Goal: Obtain resource: Download file/media

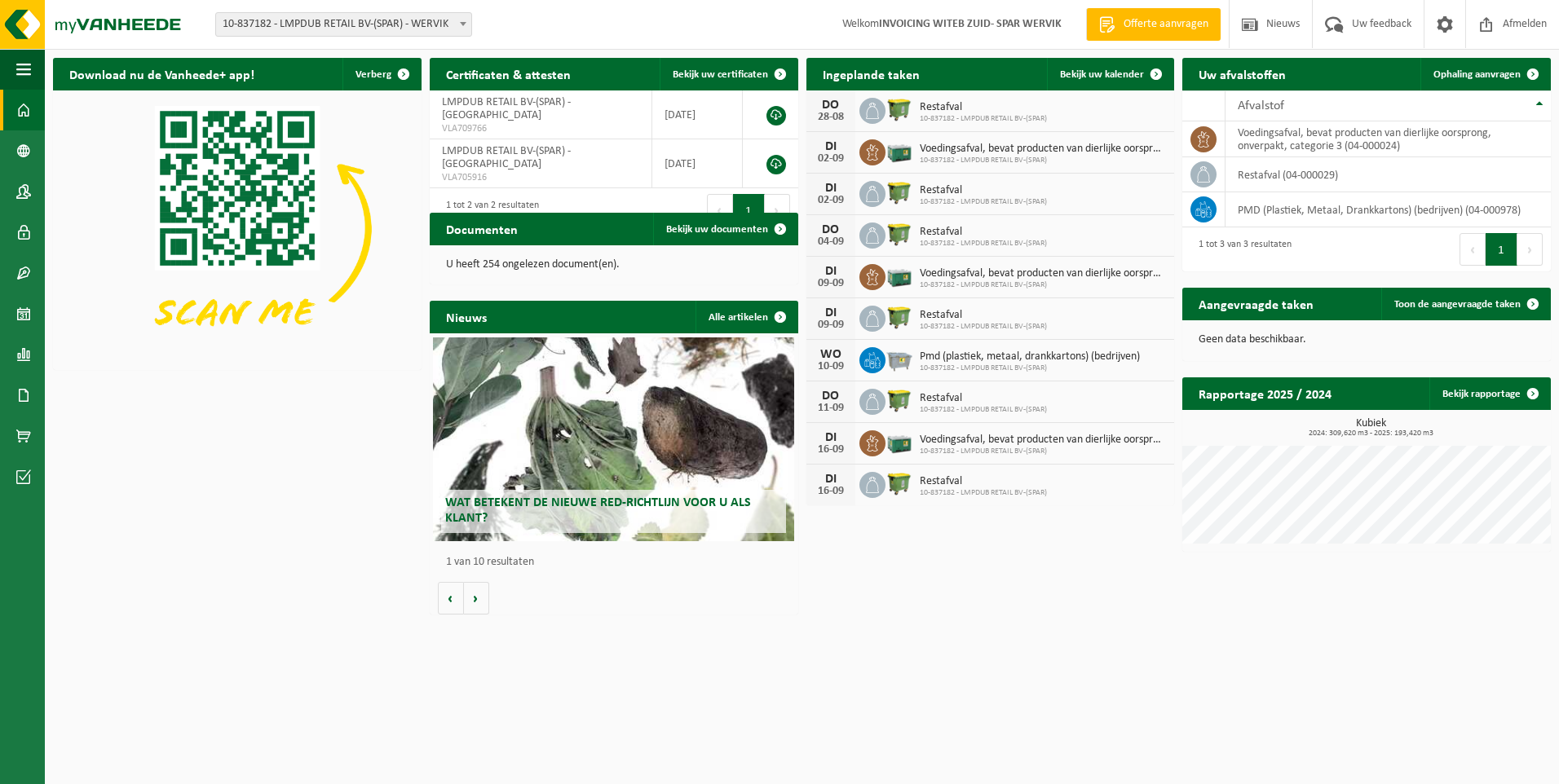
click at [650, 506] on span "Wat betekent de nieuwe RED-richtlijn voor u als klant?" at bounding box center [598, 511] width 306 height 29
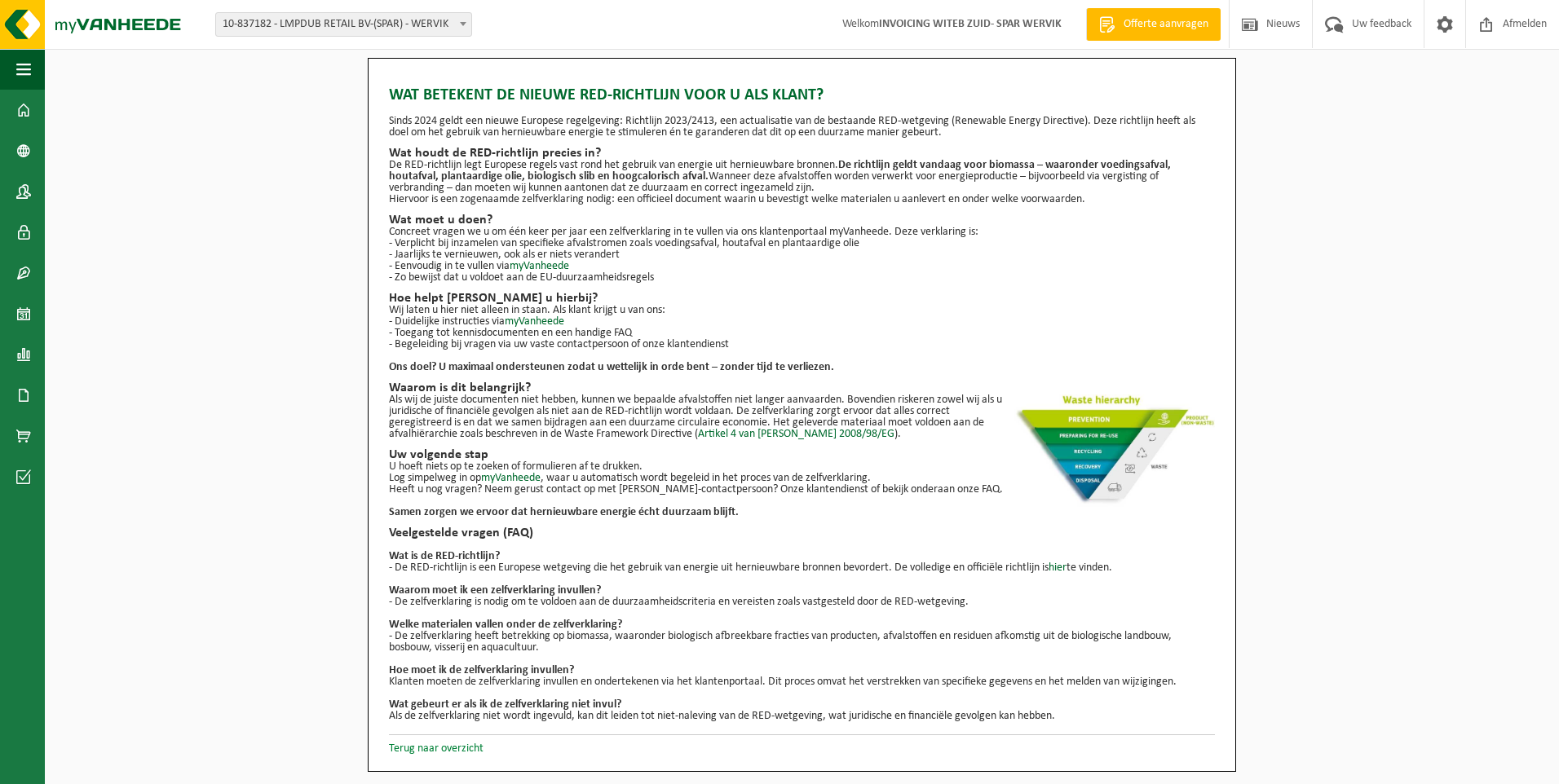
click at [464, 751] on link "Terug naar overzicht" at bounding box center [436, 749] width 95 height 13
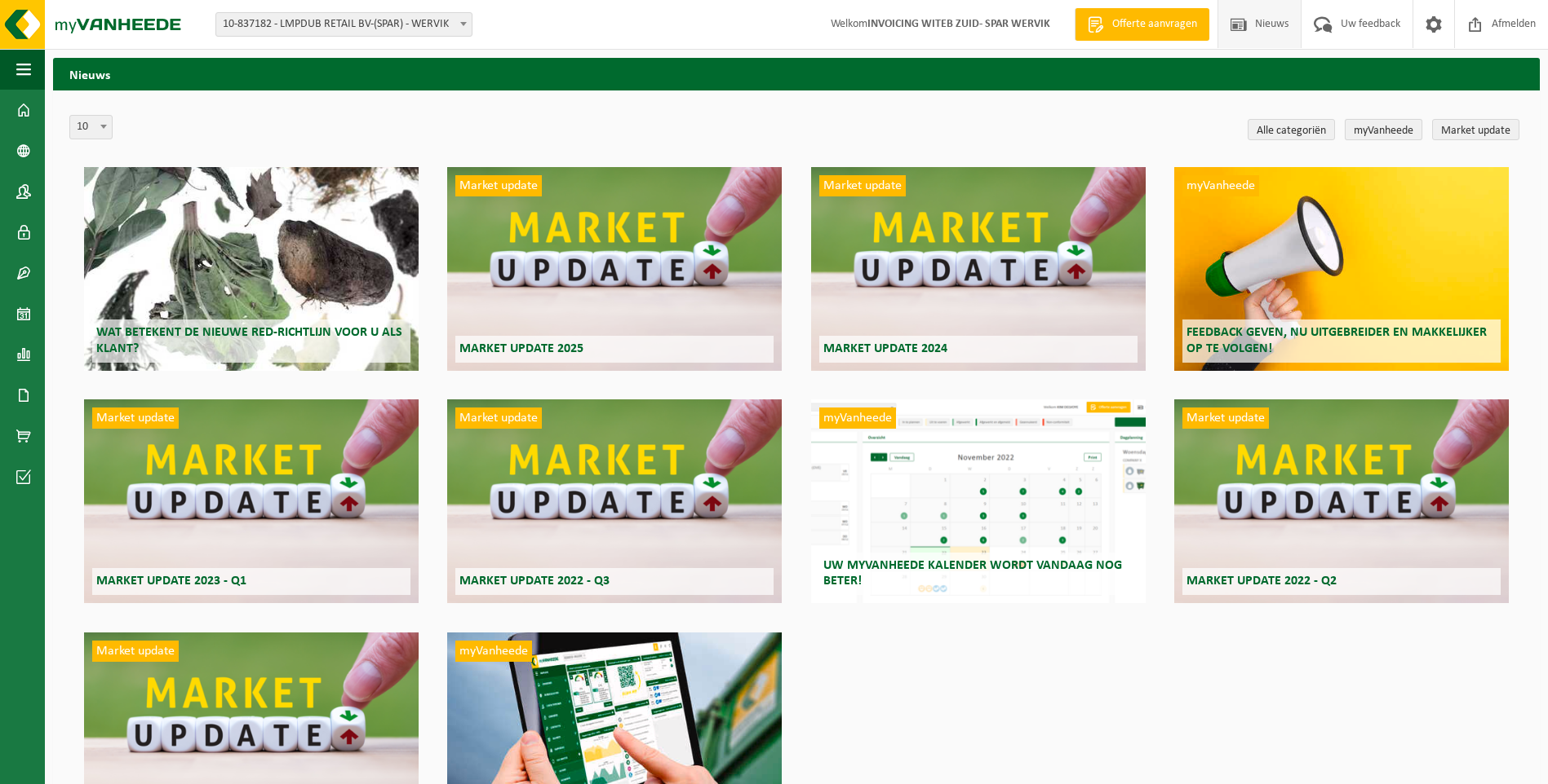
click at [1381, 134] on link "myVanheede" at bounding box center [1384, 129] width 78 height 21
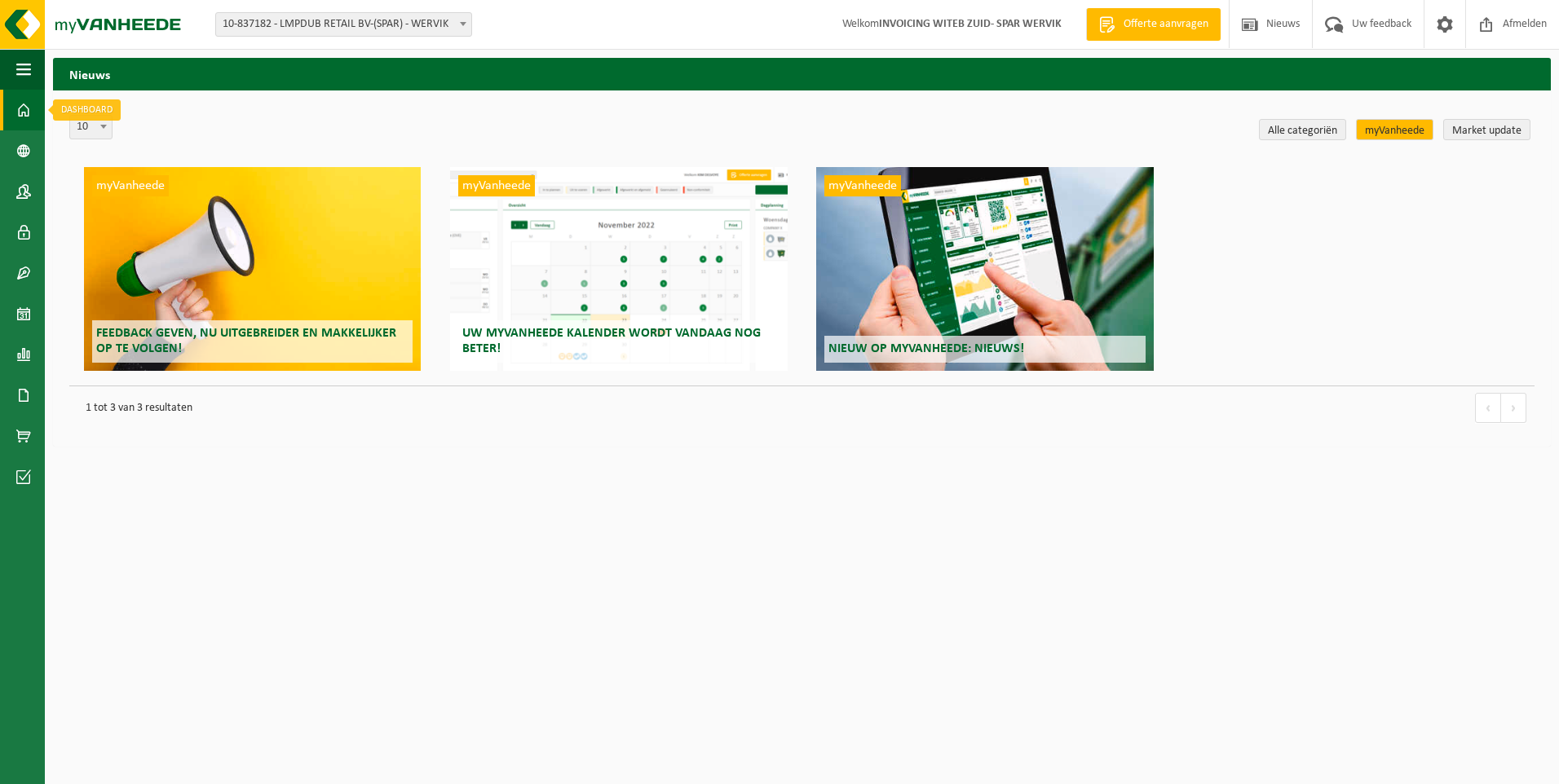
click at [28, 112] on span at bounding box center [23, 109] width 14 height 41
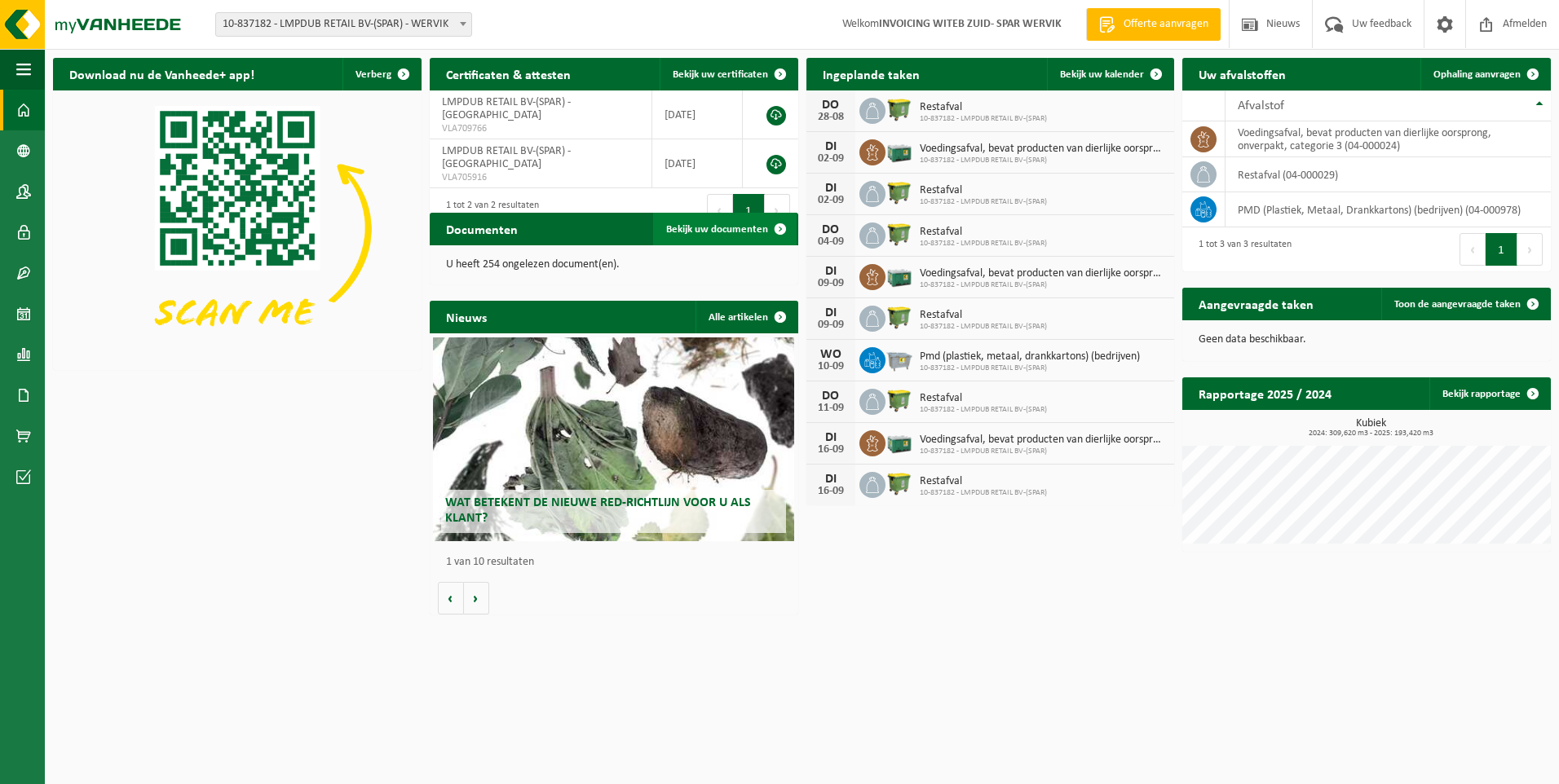
click at [723, 229] on span "Bekijk uw documenten" at bounding box center [717, 229] width 102 height 11
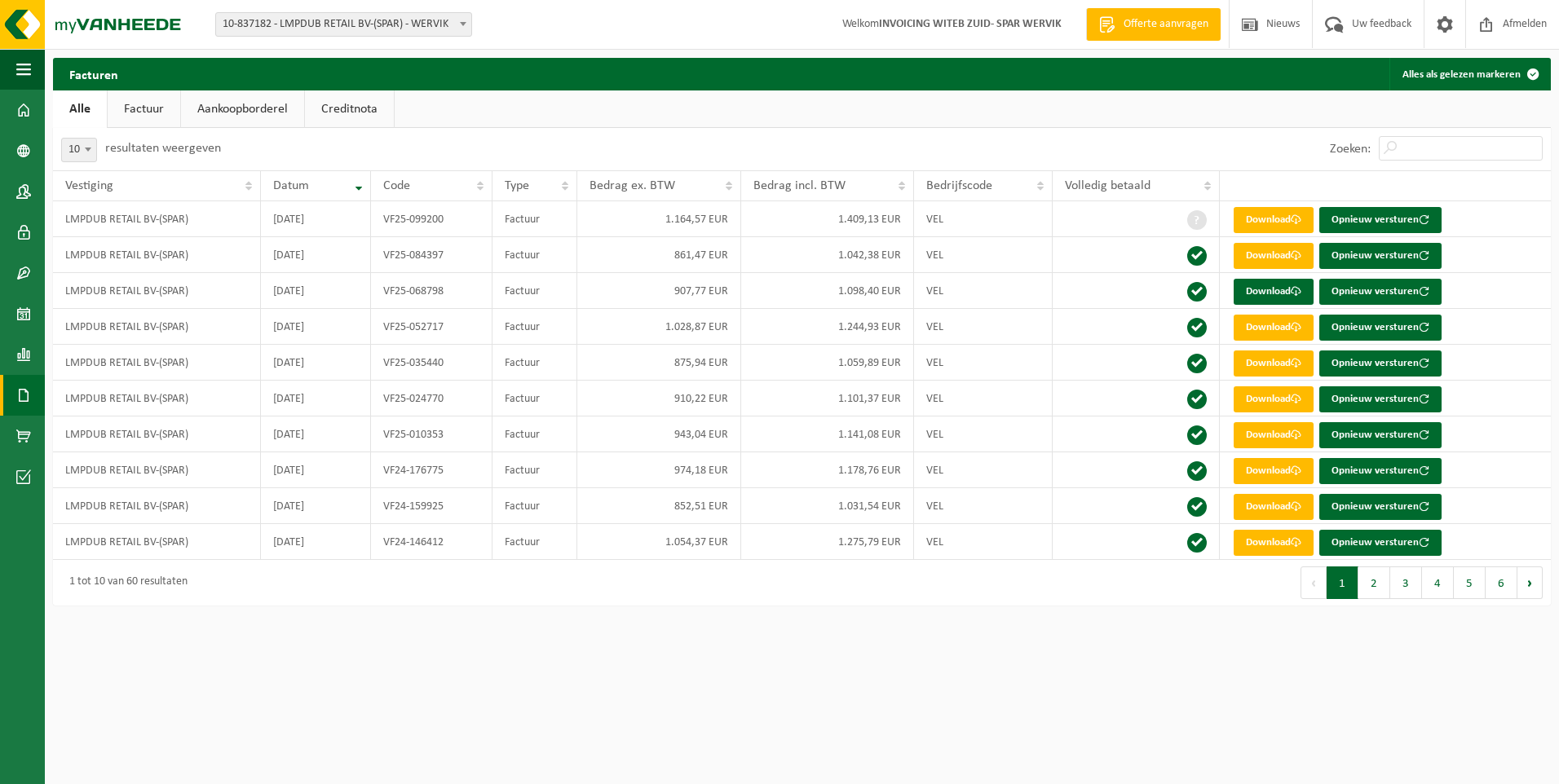
click at [156, 109] on link "Factuur" at bounding box center [144, 109] width 72 height 38
click at [266, 107] on link "Aankoopborderel" at bounding box center [244, 109] width 123 height 38
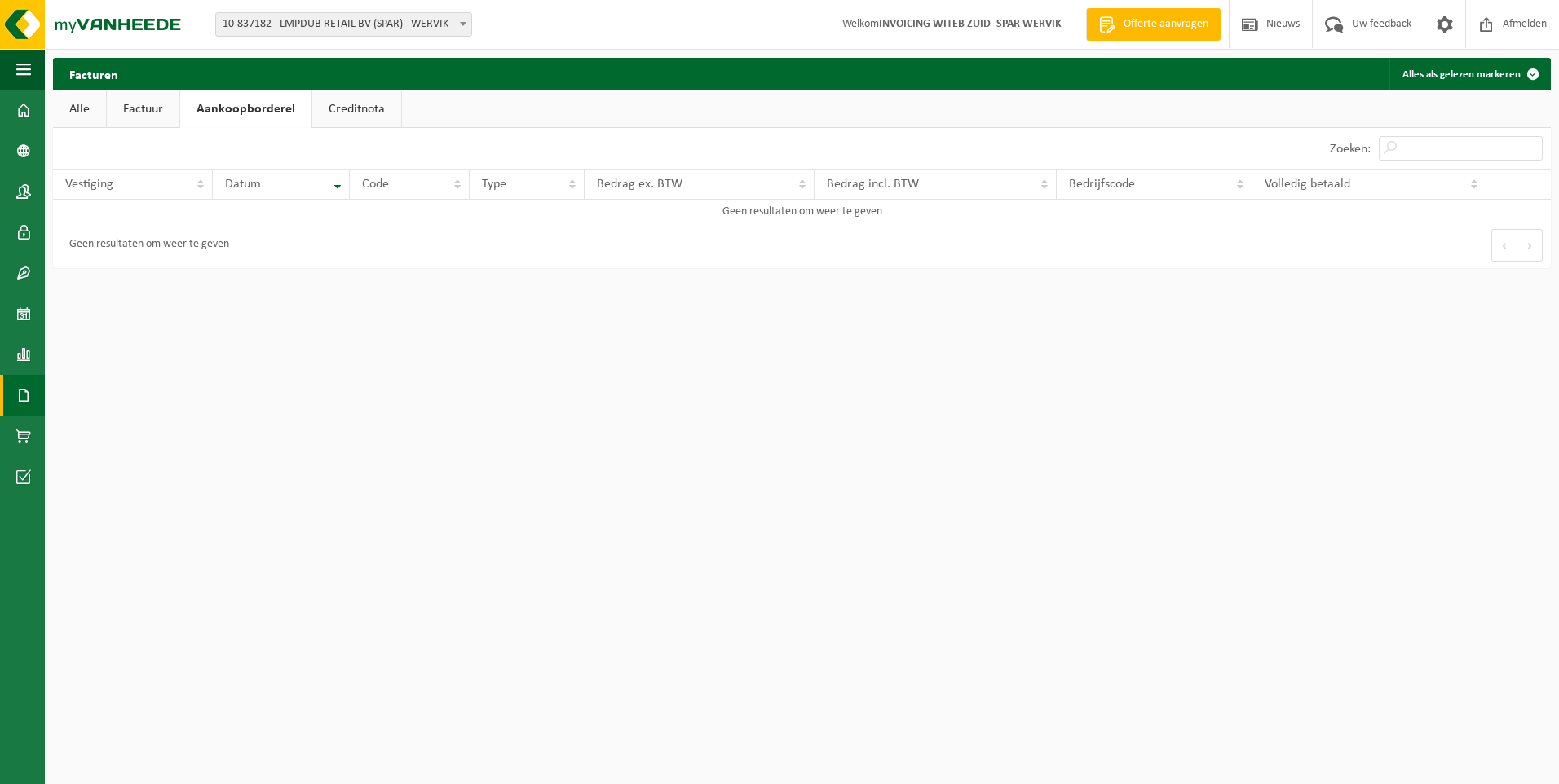
click at [372, 111] on link "Creditnota" at bounding box center [357, 109] width 89 height 38
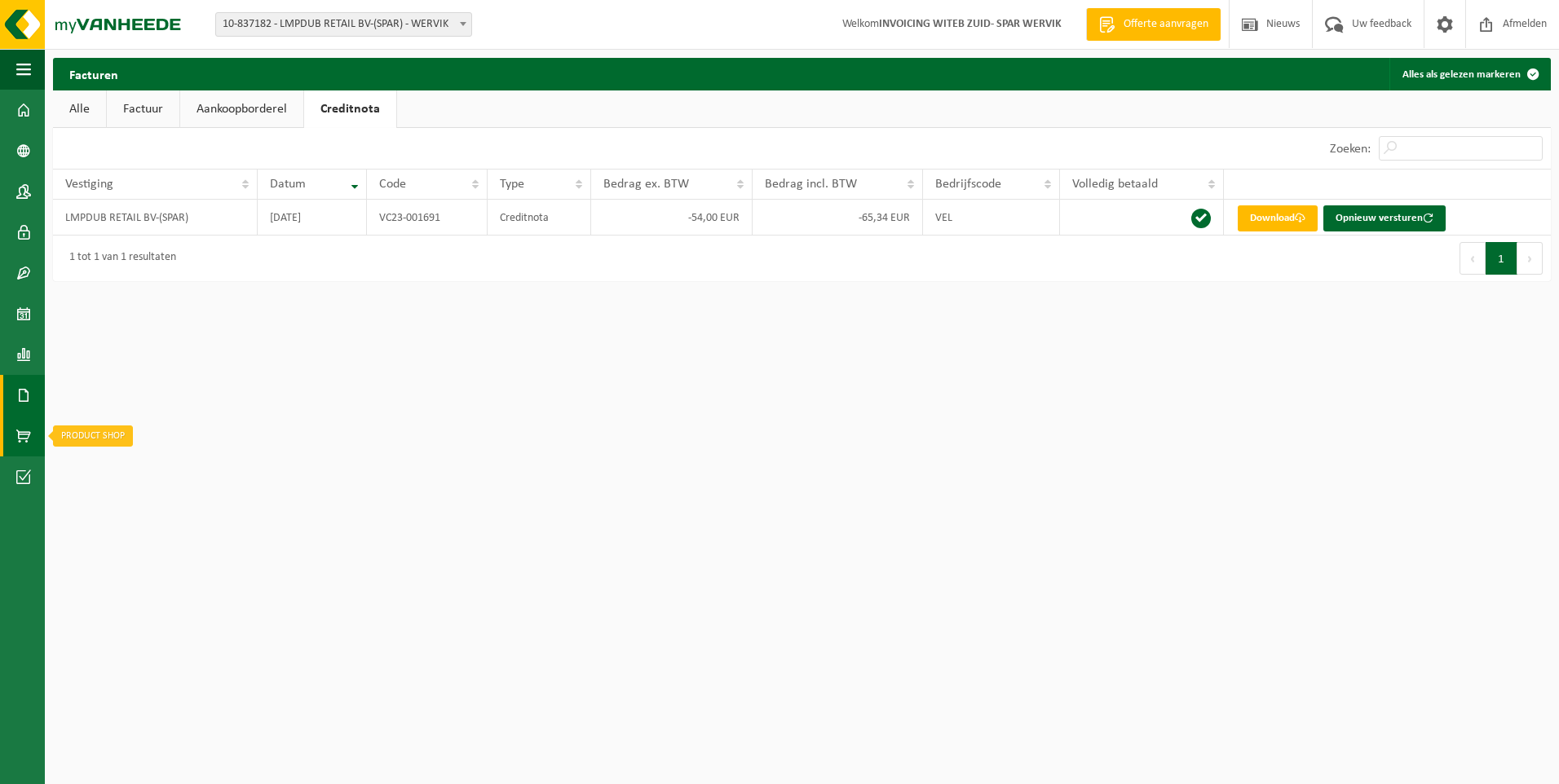
click at [16, 435] on span at bounding box center [23, 435] width 14 height 41
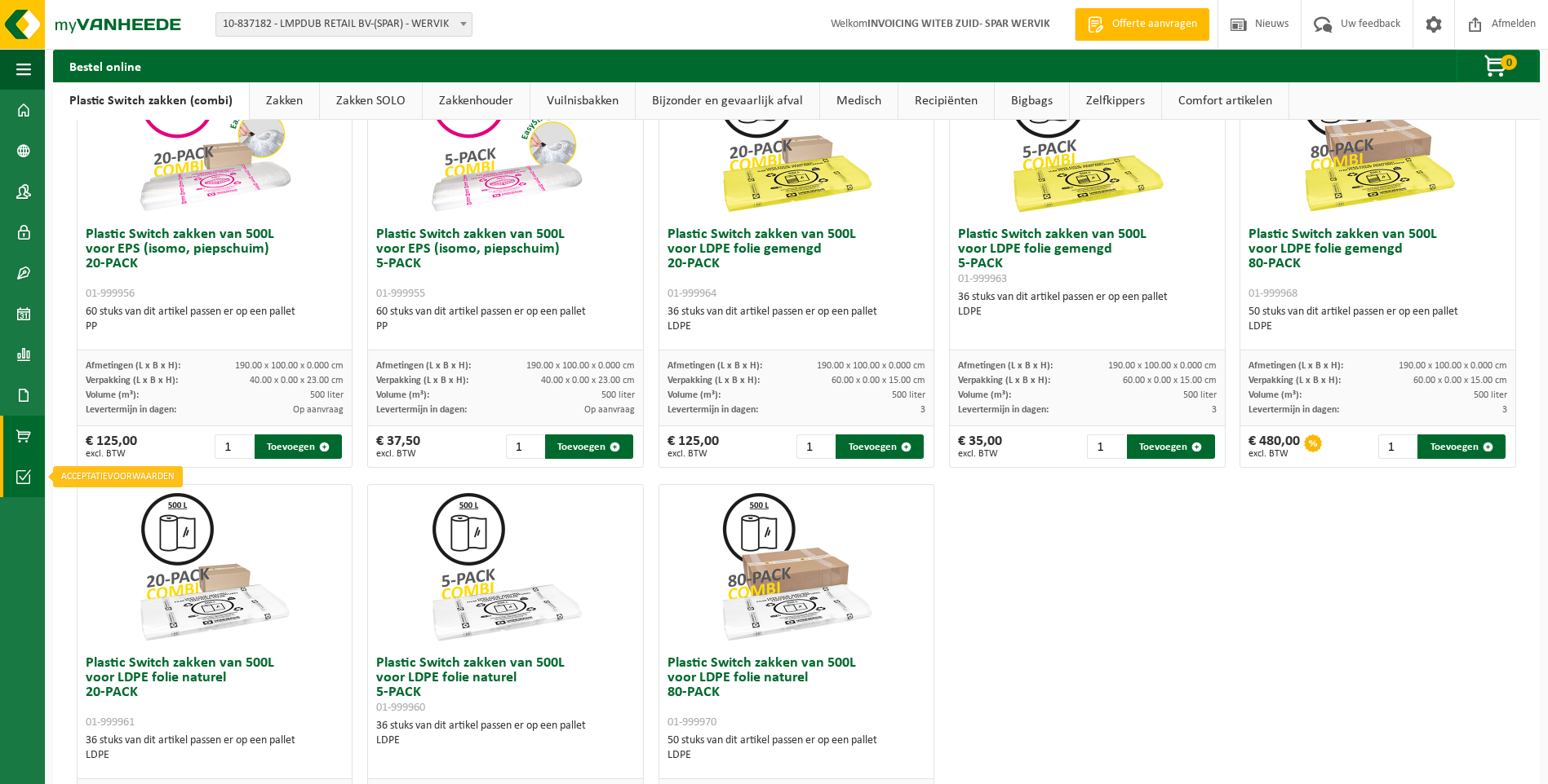
click at [29, 472] on span at bounding box center [23, 477] width 14 height 41
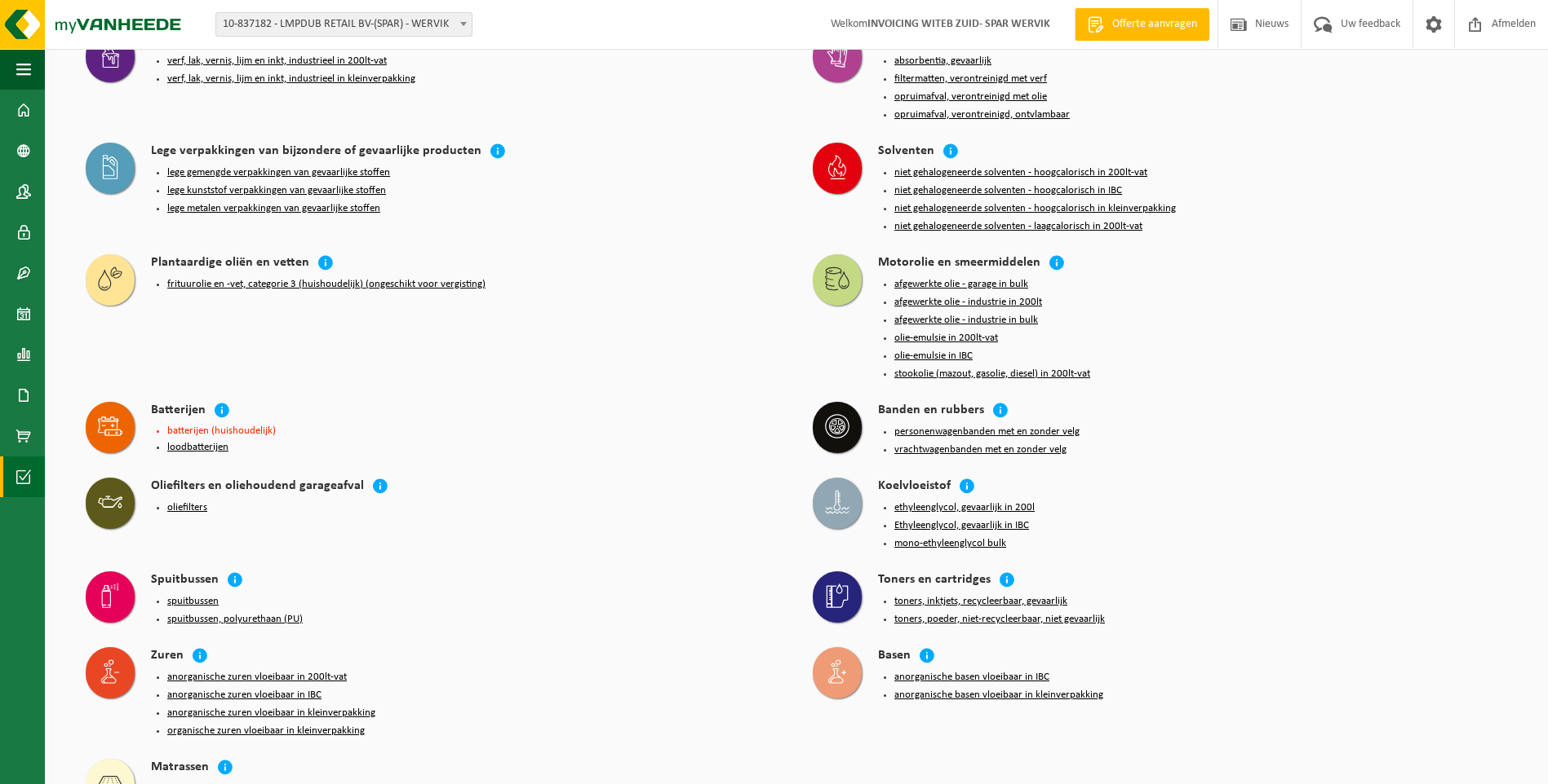
scroll to position [1371, 0]
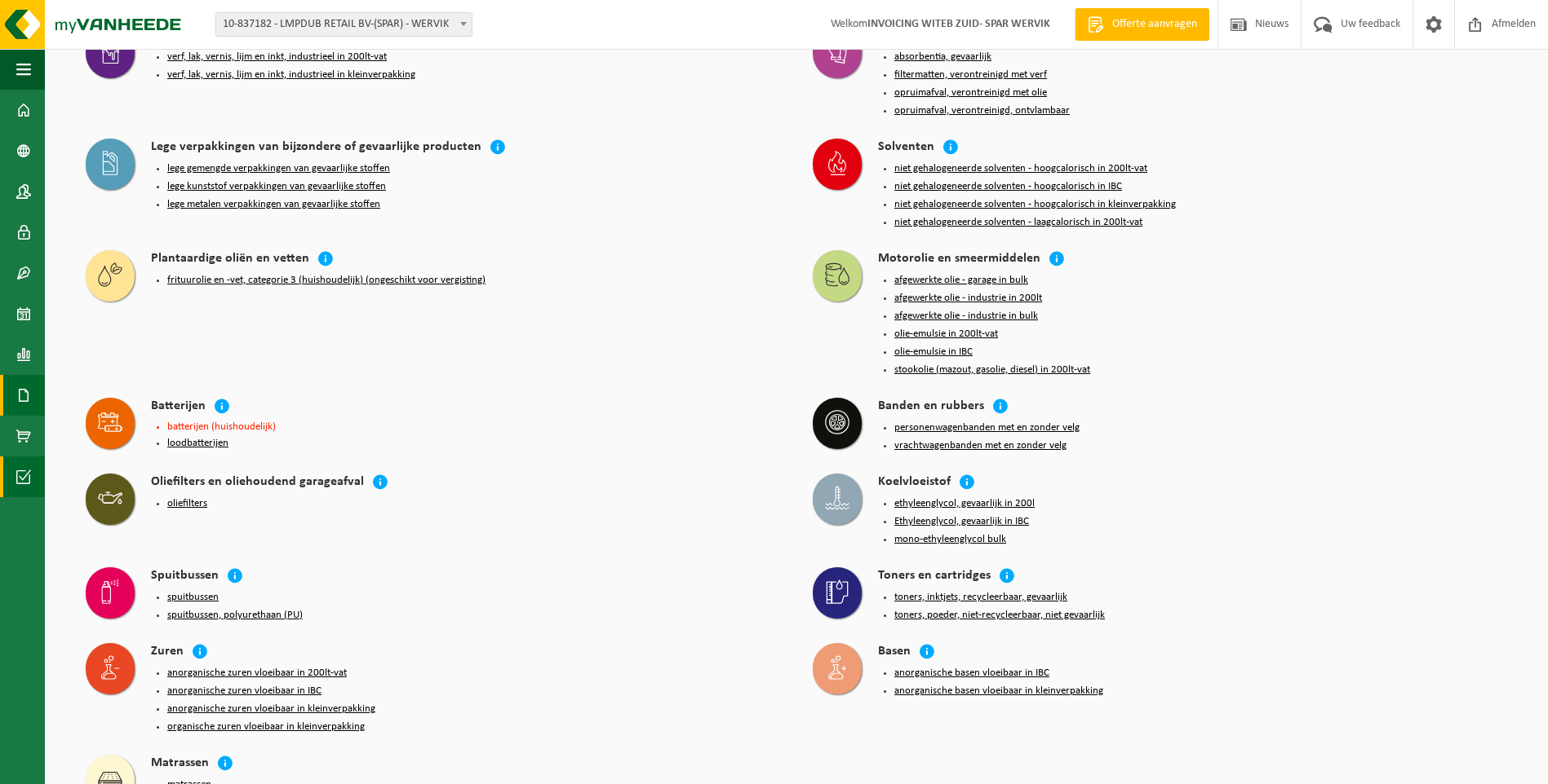
click at [21, 392] on span at bounding box center [23, 395] width 14 height 41
click at [111, 428] on span "Documenten" at bounding box center [125, 431] width 61 height 31
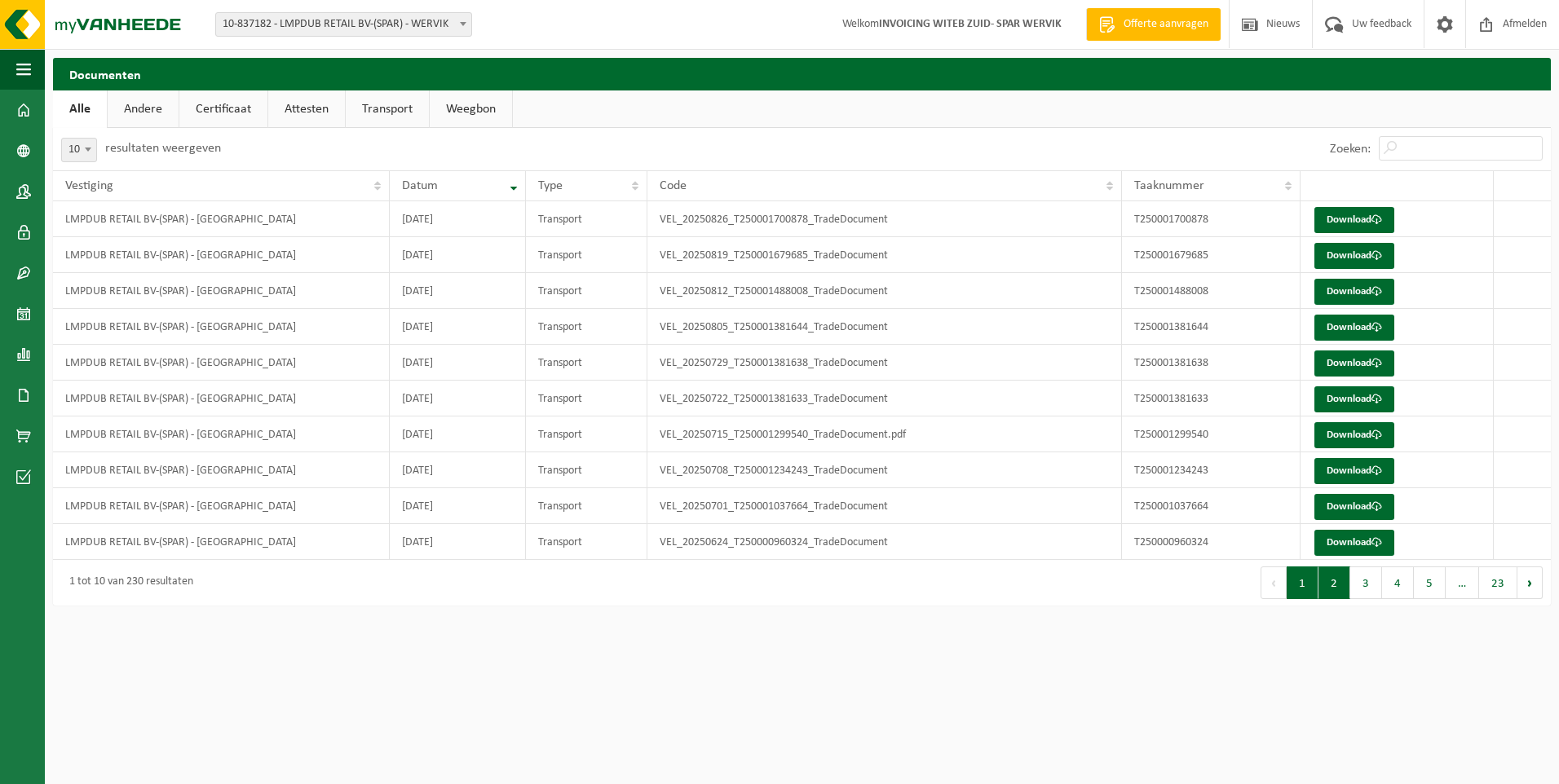
click at [1330, 579] on button "2" at bounding box center [1334, 583] width 32 height 33
click at [1363, 585] on button "3" at bounding box center [1366, 583] width 32 height 33
click at [1405, 591] on button "4" at bounding box center [1397, 583] width 32 height 33
click at [231, 107] on link "Certificaat" at bounding box center [224, 109] width 89 height 38
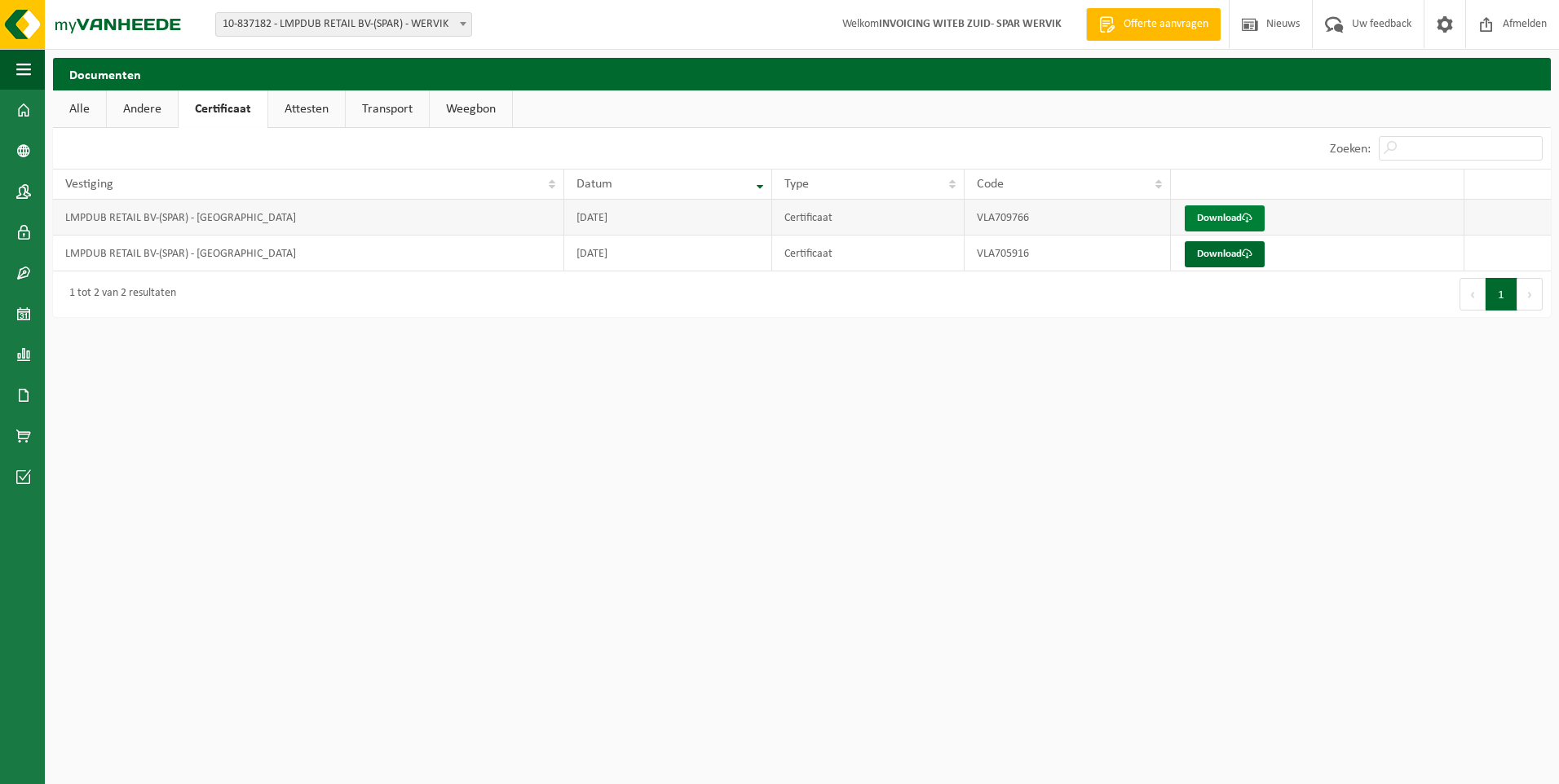
click at [1234, 219] on link "Download" at bounding box center [1225, 219] width 79 height 26
click at [312, 113] on link "Attesten" at bounding box center [306, 109] width 77 height 38
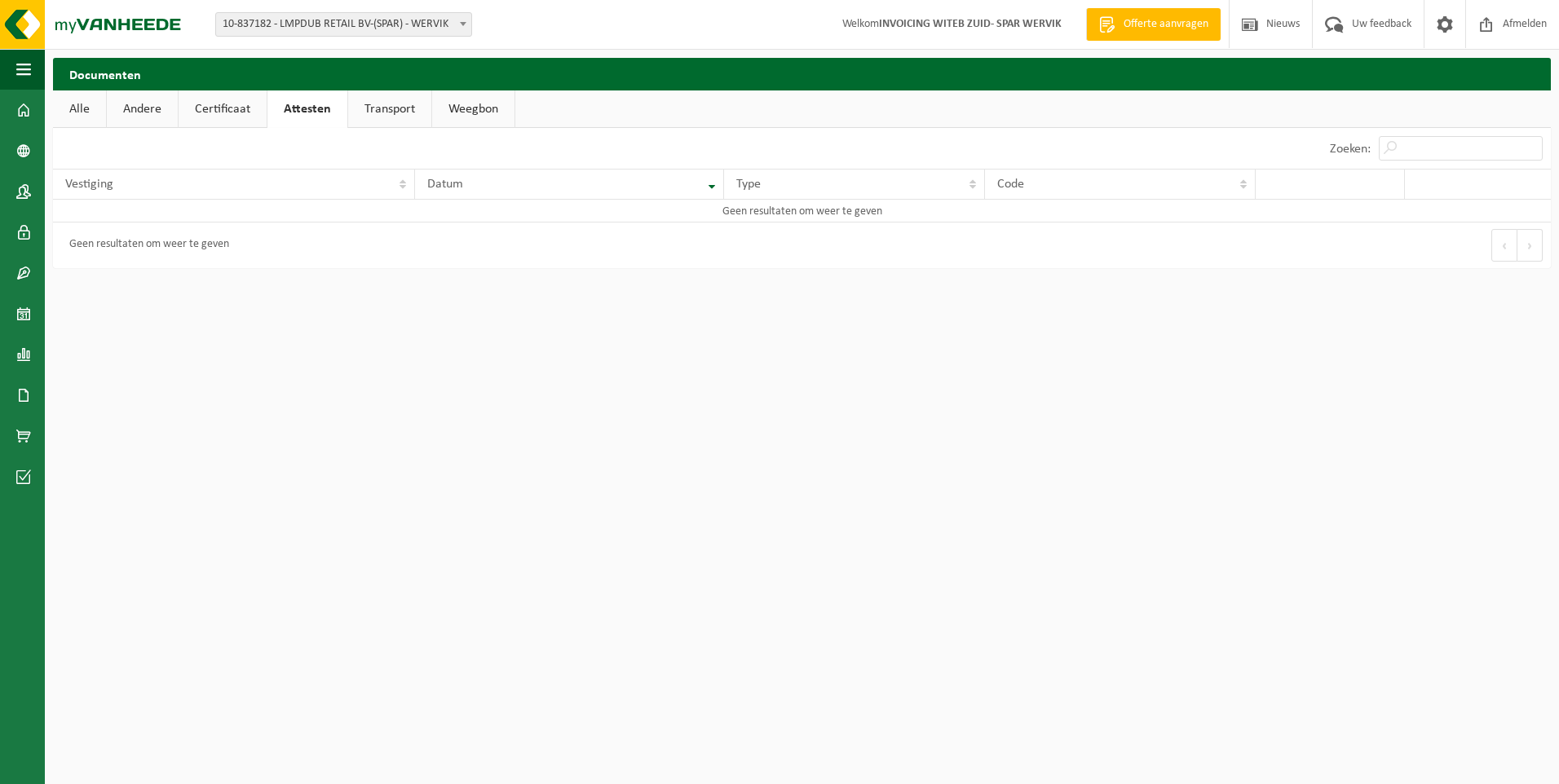
click at [387, 113] on link "Transport" at bounding box center [389, 109] width 83 height 38
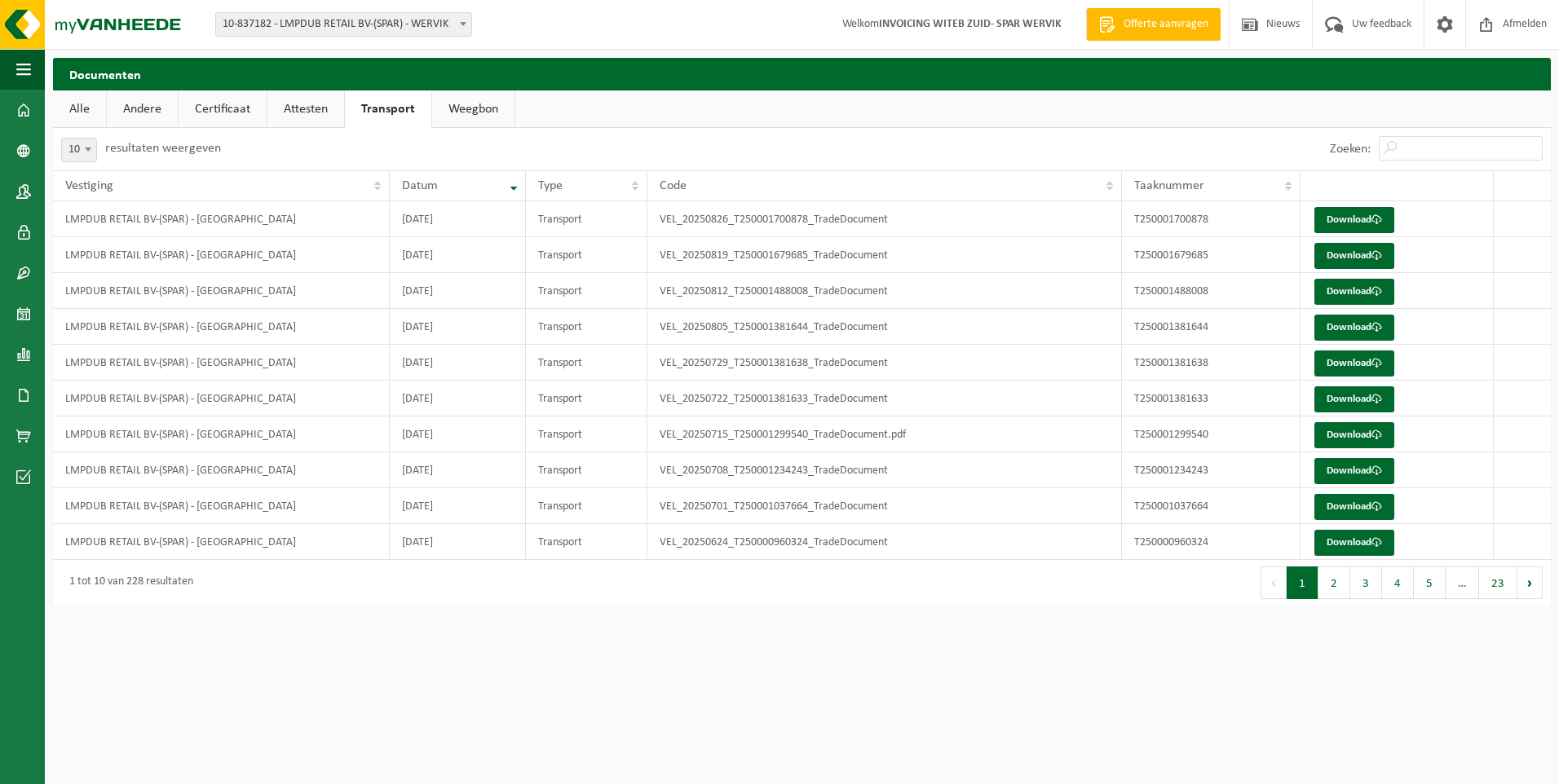
click at [478, 108] on link "Weegbon" at bounding box center [472, 109] width 82 height 38
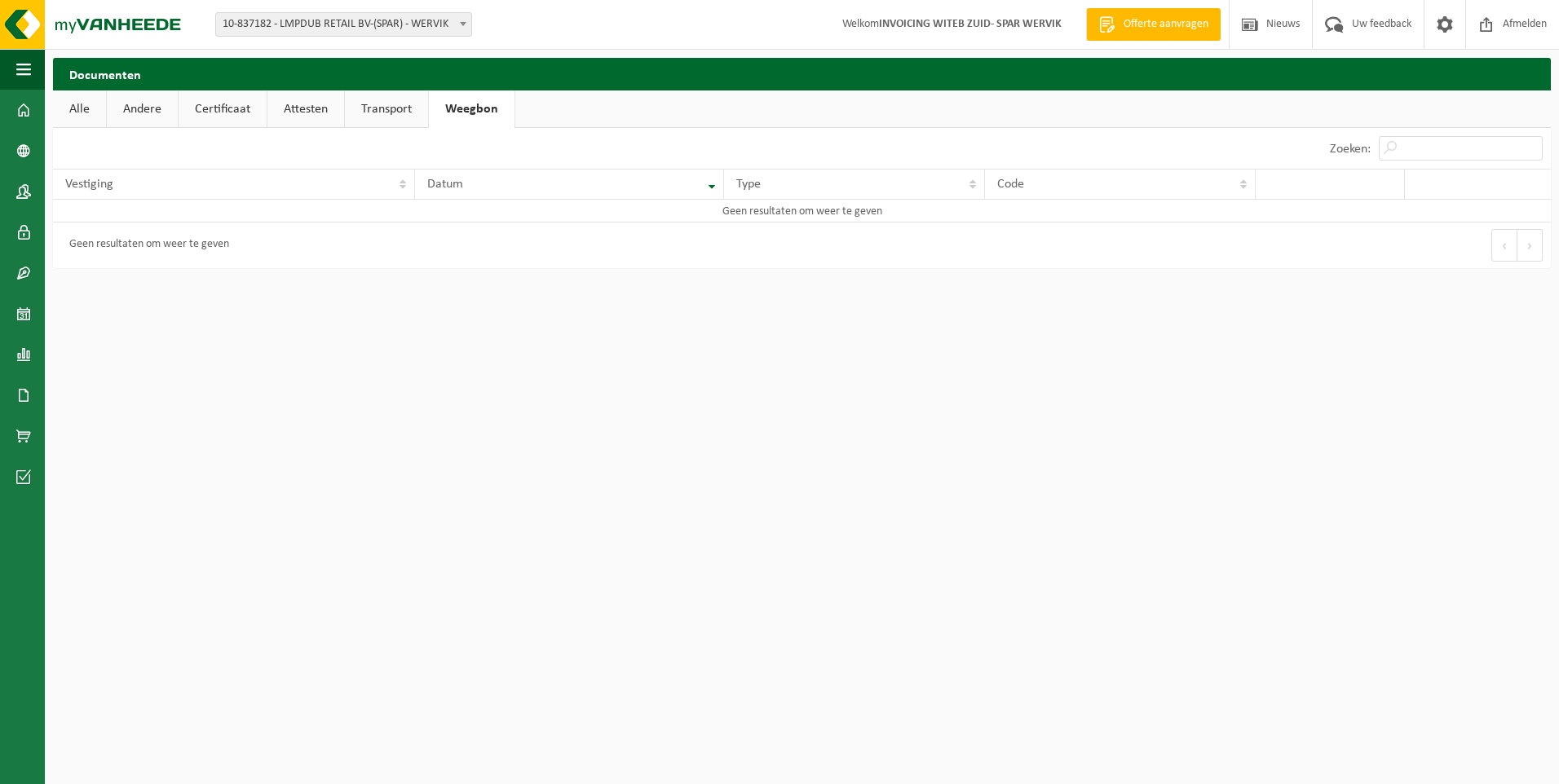
click at [354, 107] on link "Transport" at bounding box center [387, 109] width 83 height 38
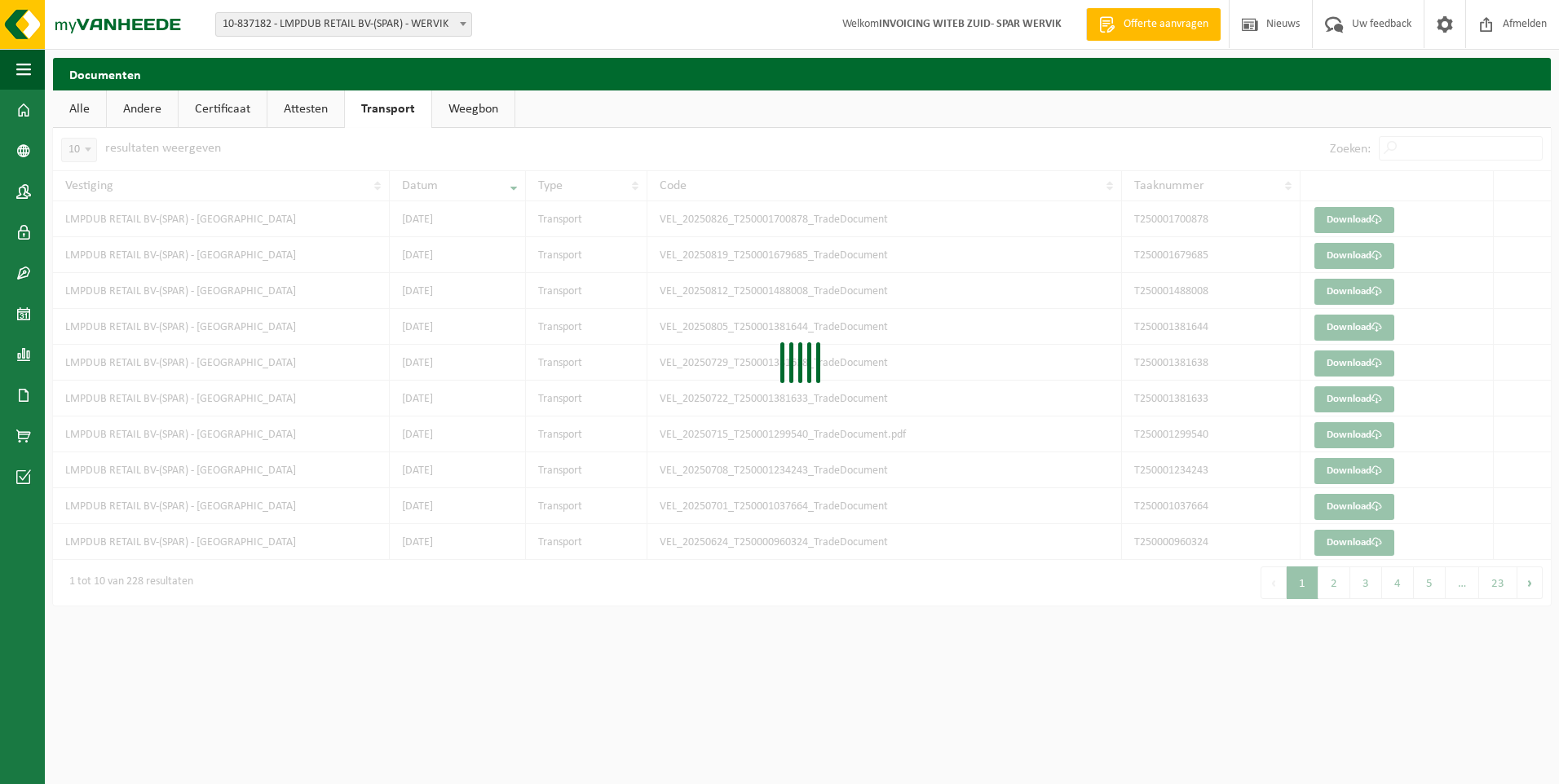
click at [299, 111] on link "Attesten" at bounding box center [305, 109] width 77 height 38
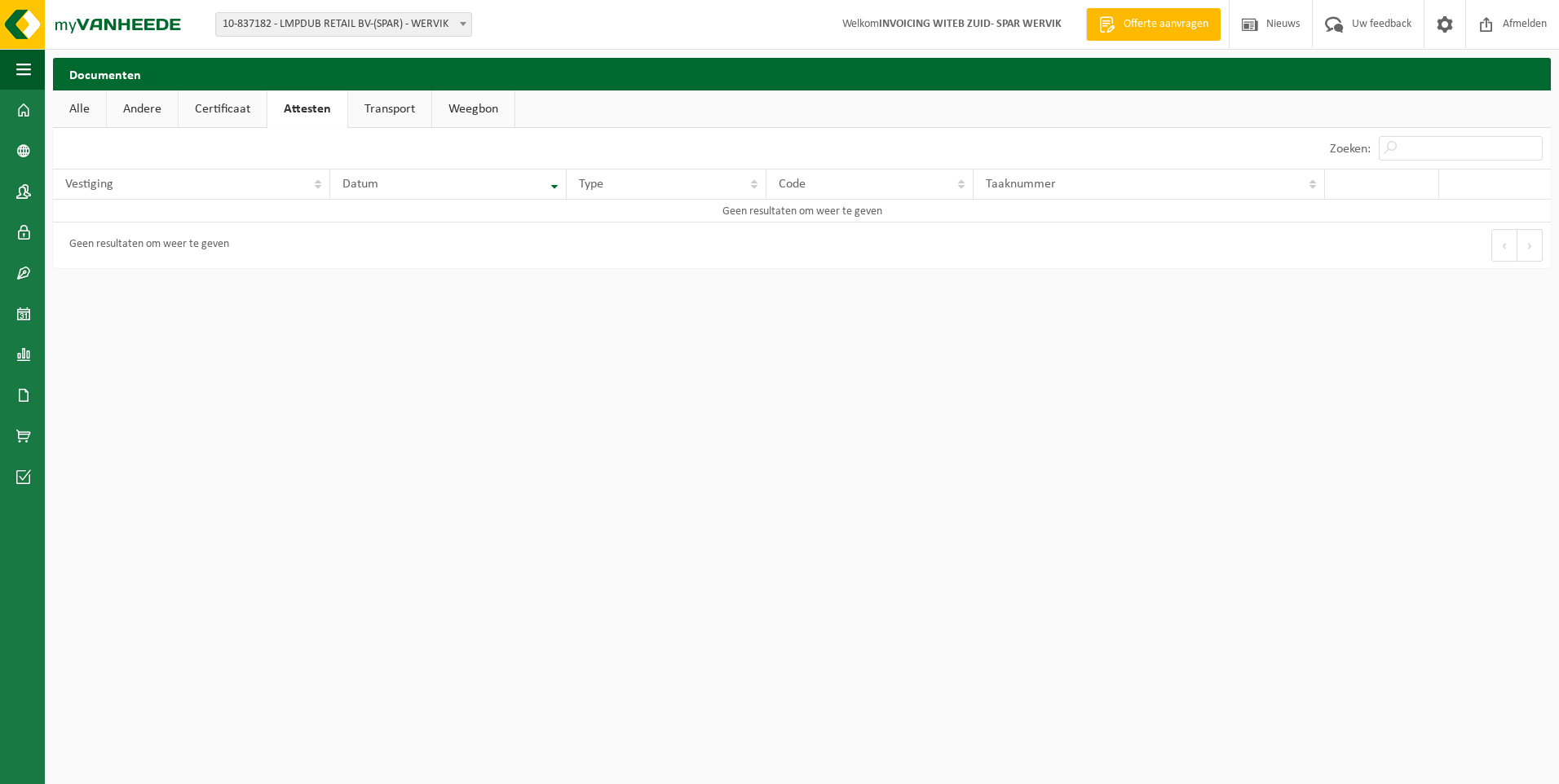
click at [213, 111] on link "Certificaat" at bounding box center [223, 109] width 89 height 38
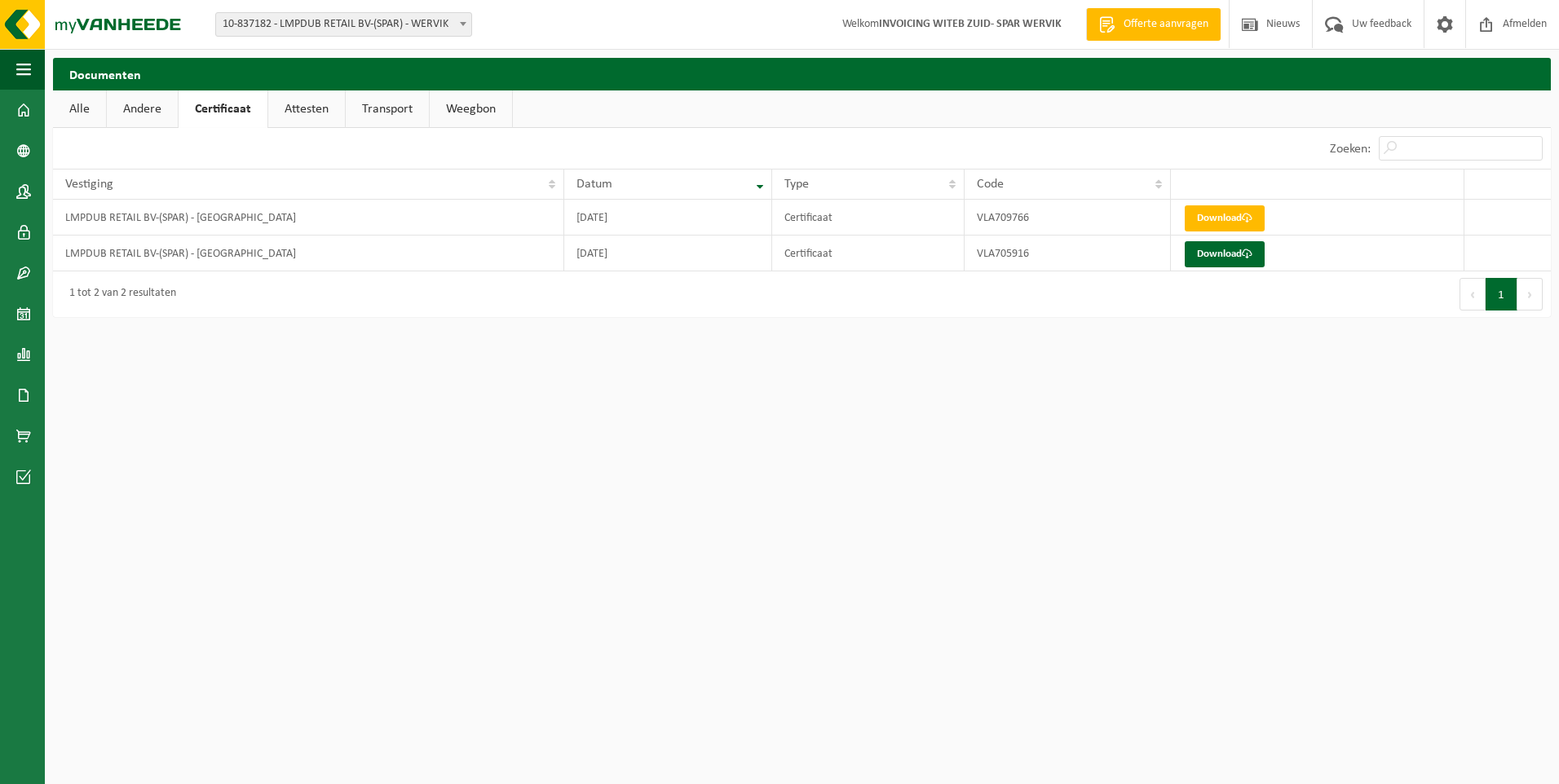
click at [145, 107] on link "Andere" at bounding box center [142, 109] width 71 height 38
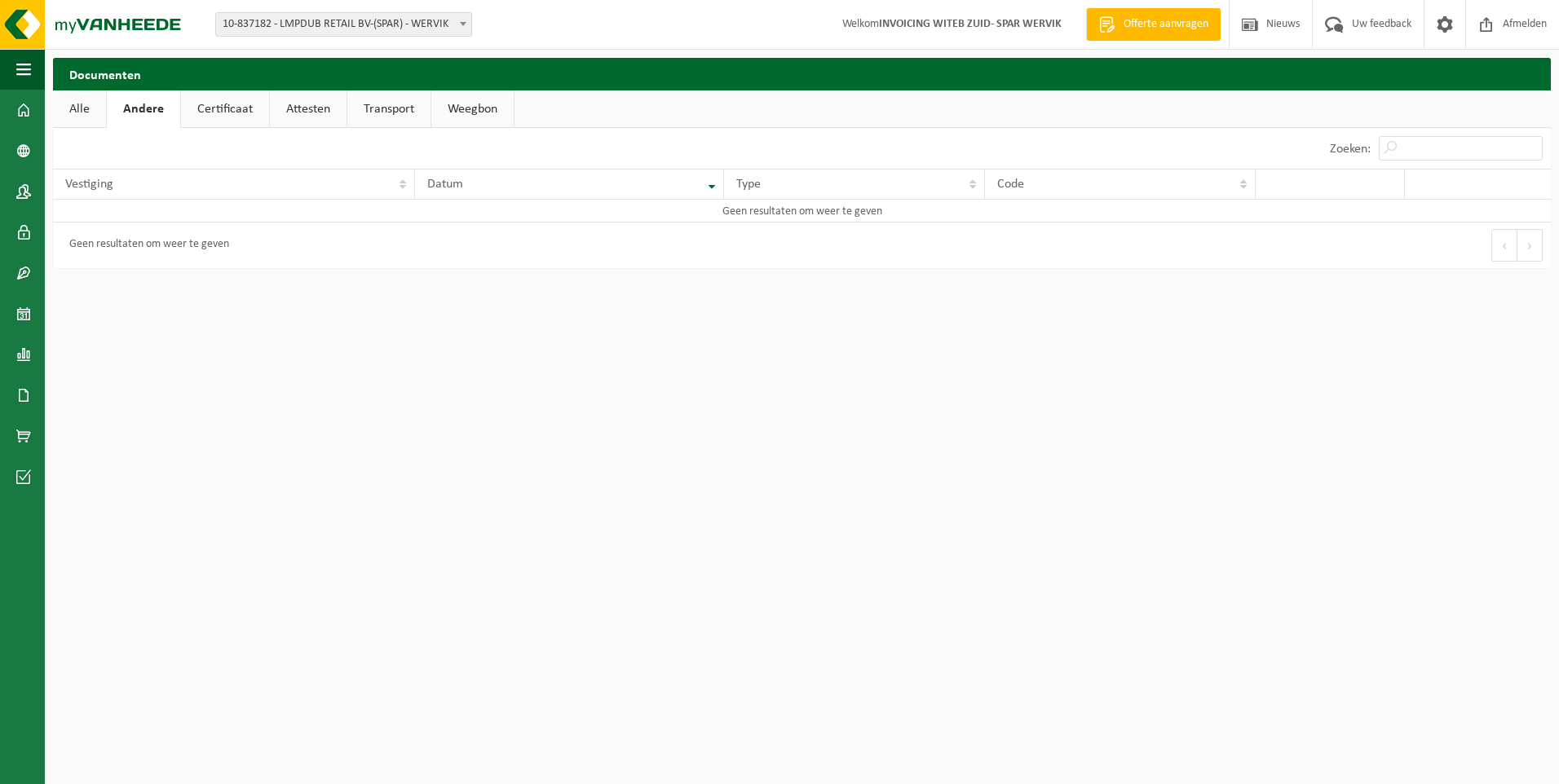
click at [74, 98] on link "Alle" at bounding box center [79, 109] width 53 height 38
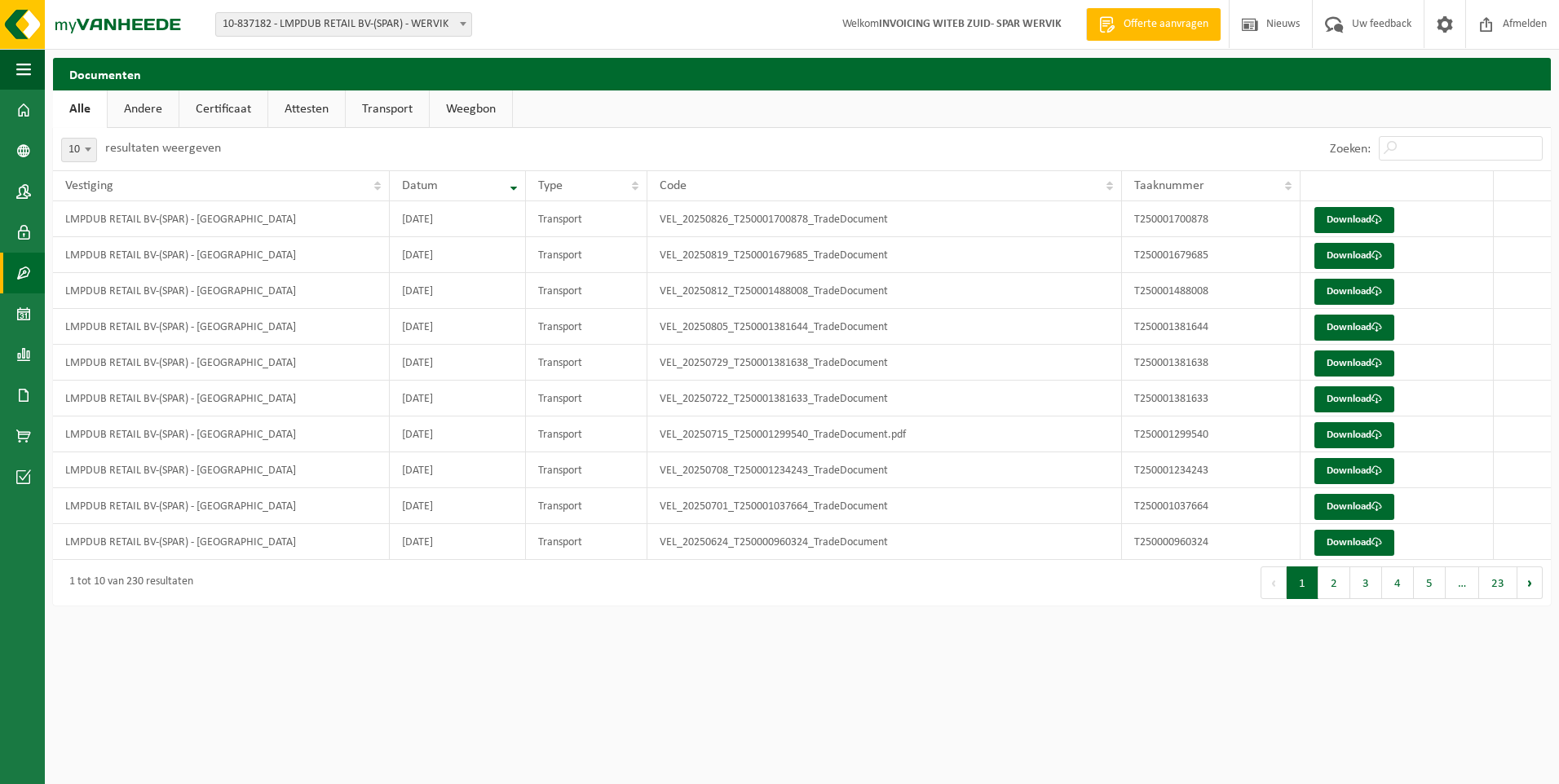
click at [30, 280] on span at bounding box center [23, 273] width 14 height 41
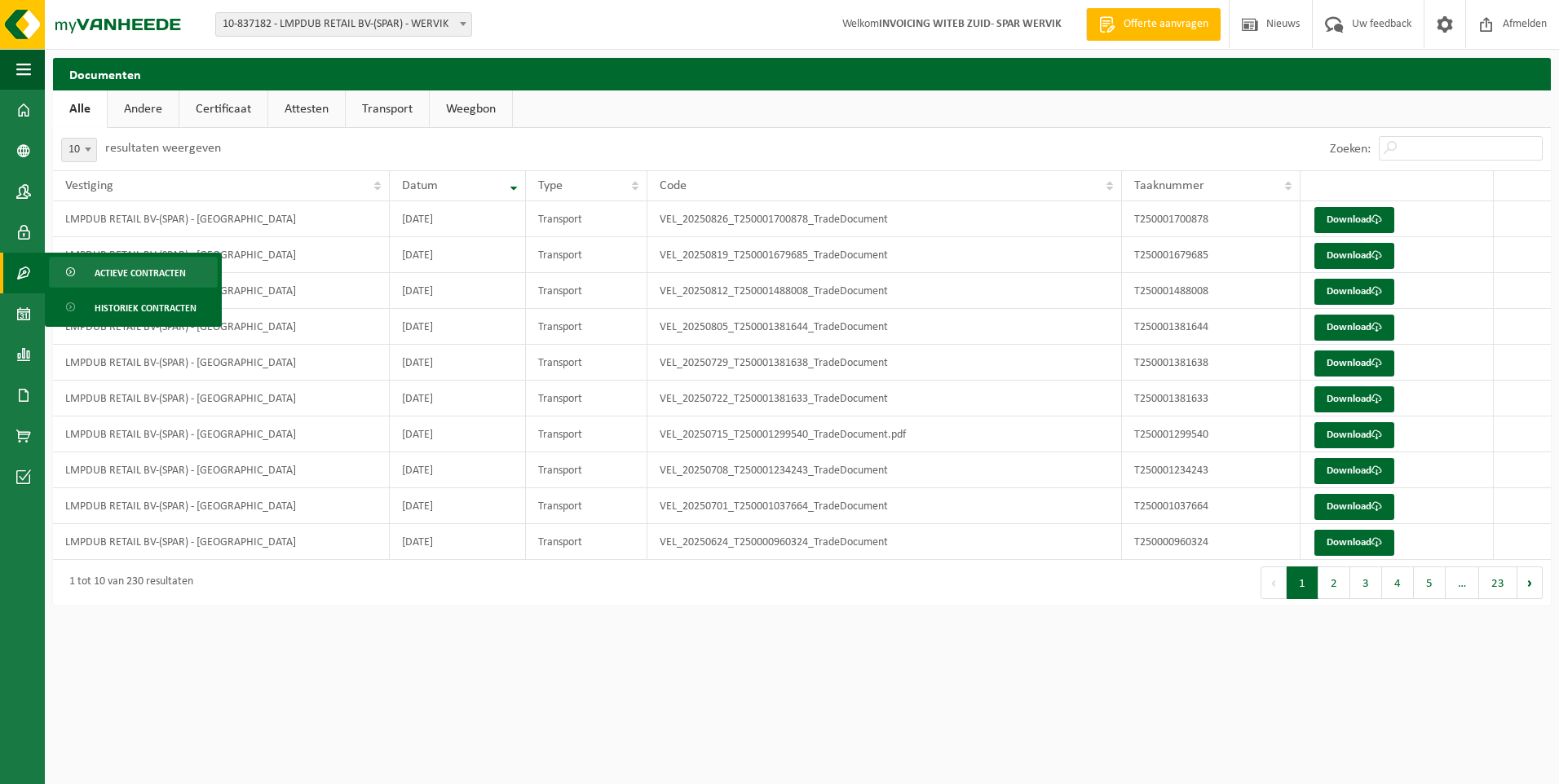
click at [118, 274] on span "Actieve contracten" at bounding box center [140, 273] width 91 height 31
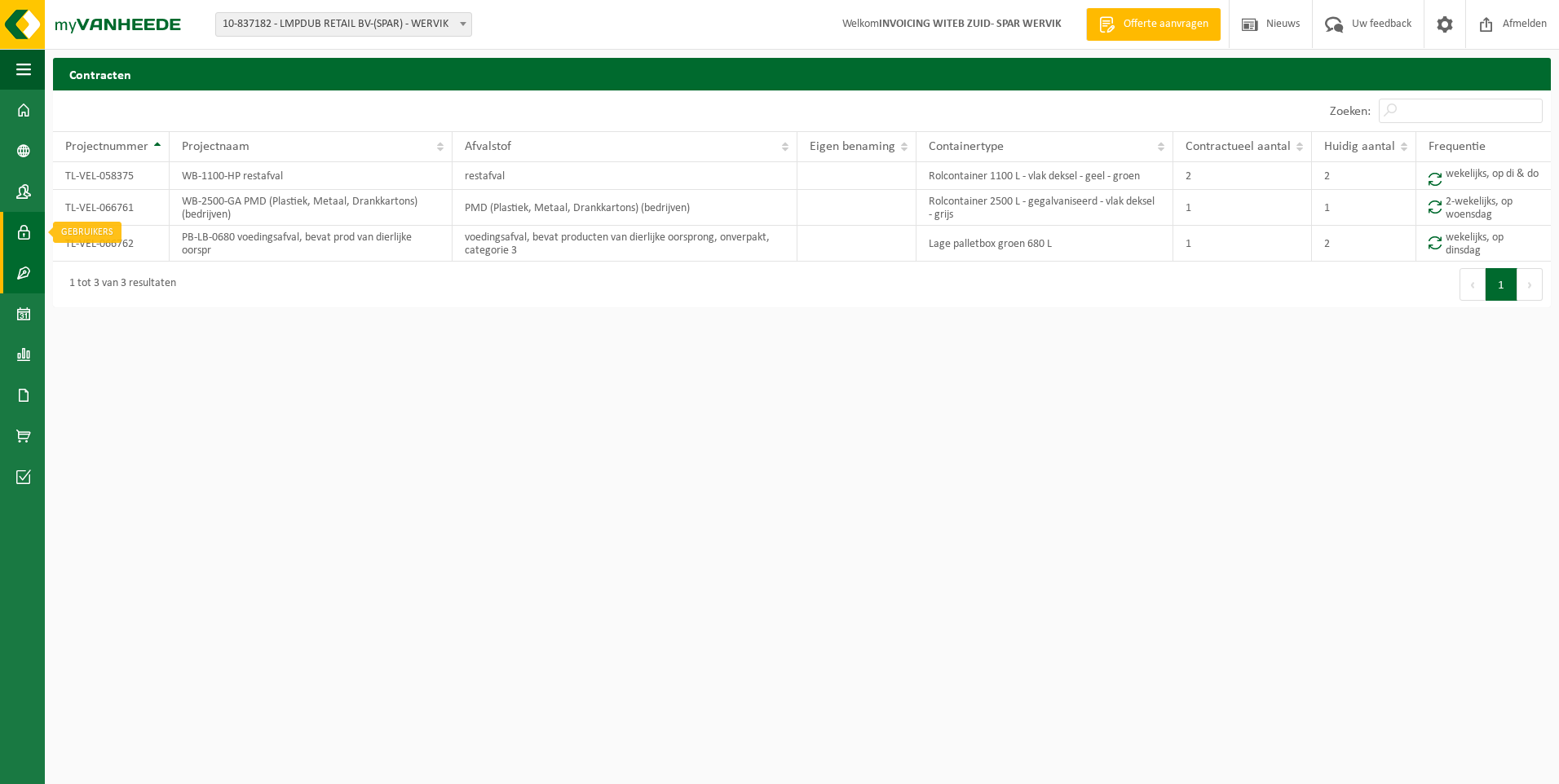
click at [32, 239] on link "Gebruikers" at bounding box center [23, 232] width 45 height 41
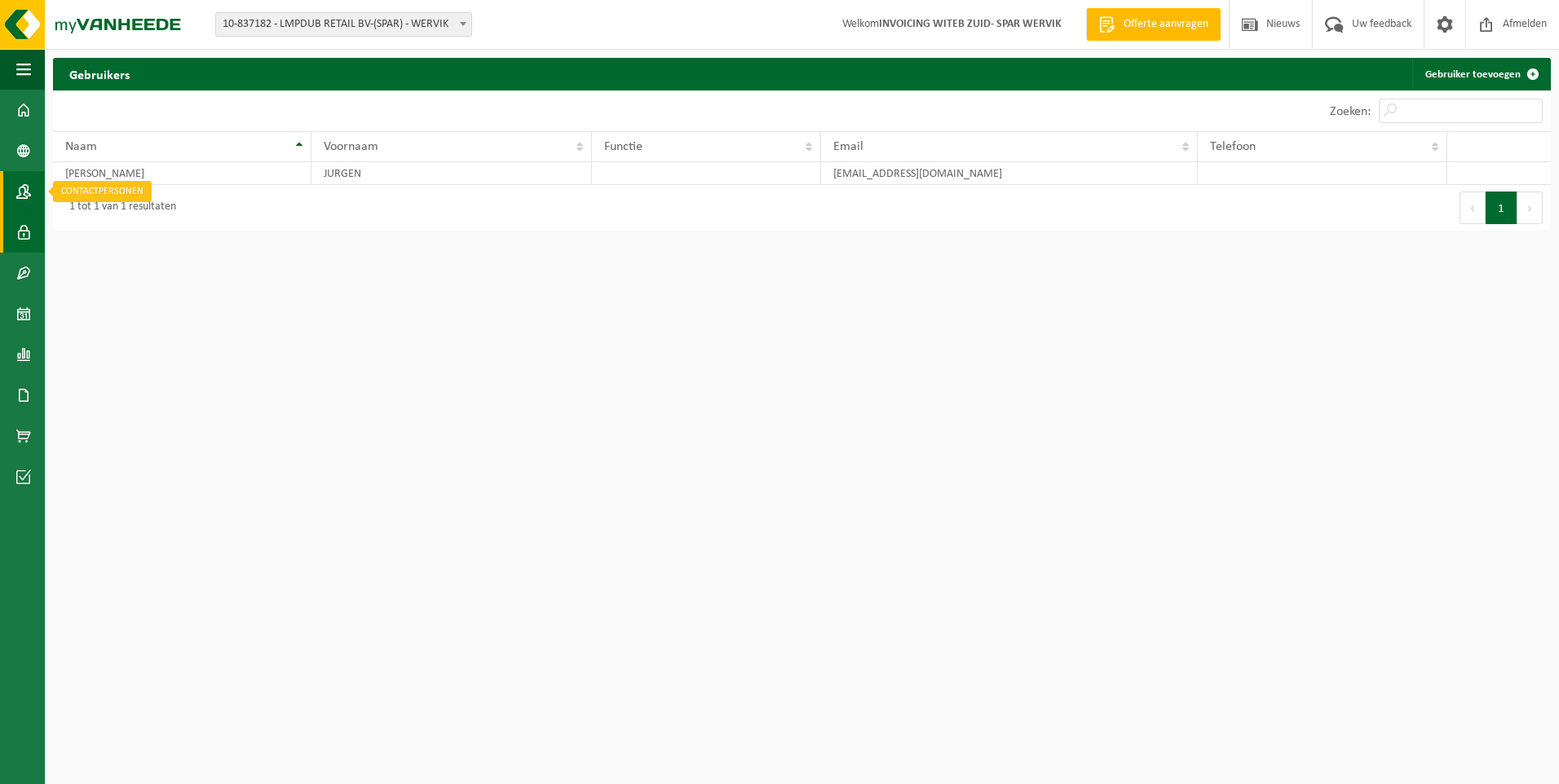
click at [34, 198] on link "Contactpersonen" at bounding box center [23, 191] width 45 height 41
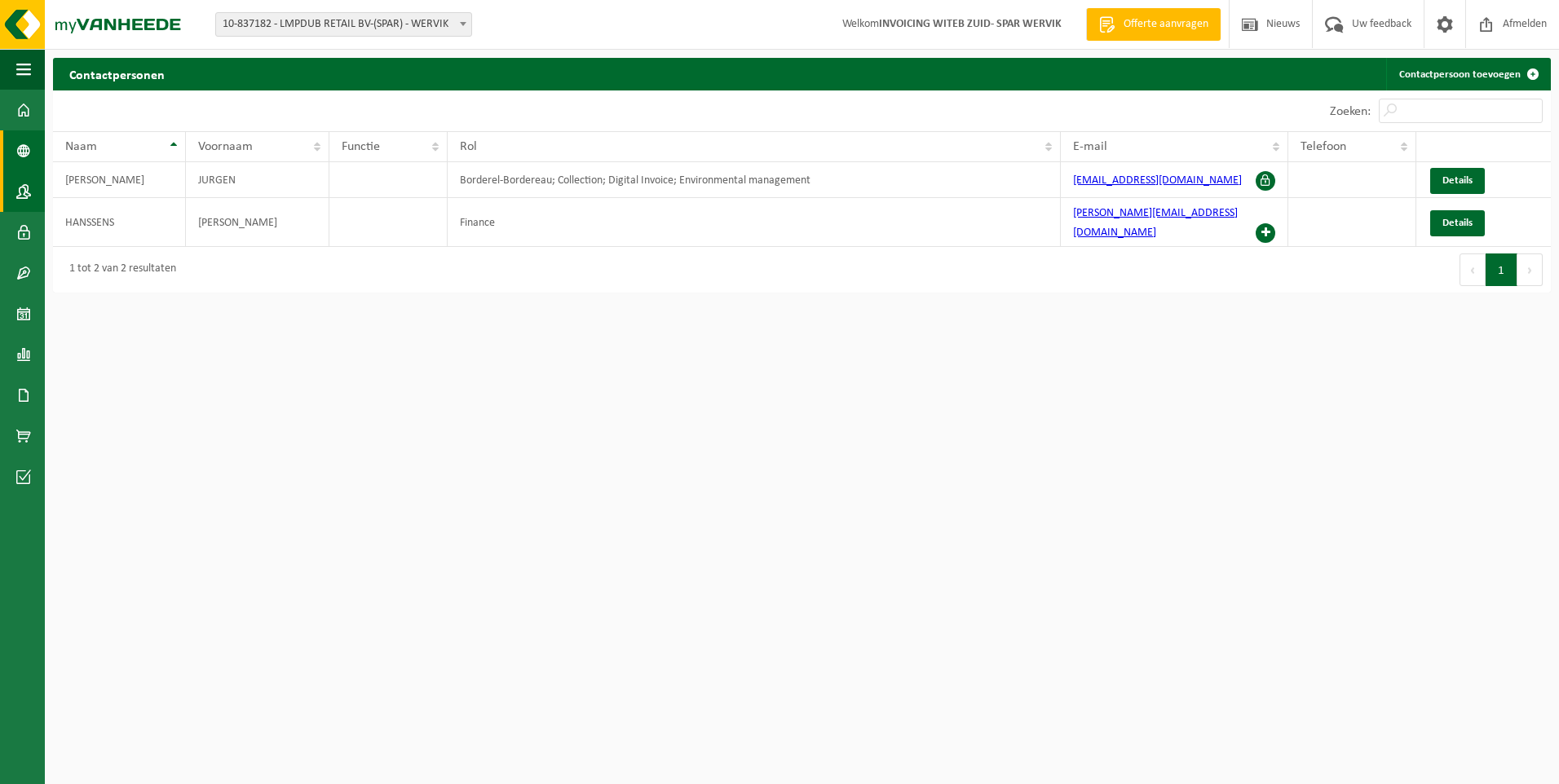
click at [40, 151] on link "Bedrijfsgegevens" at bounding box center [23, 150] width 45 height 41
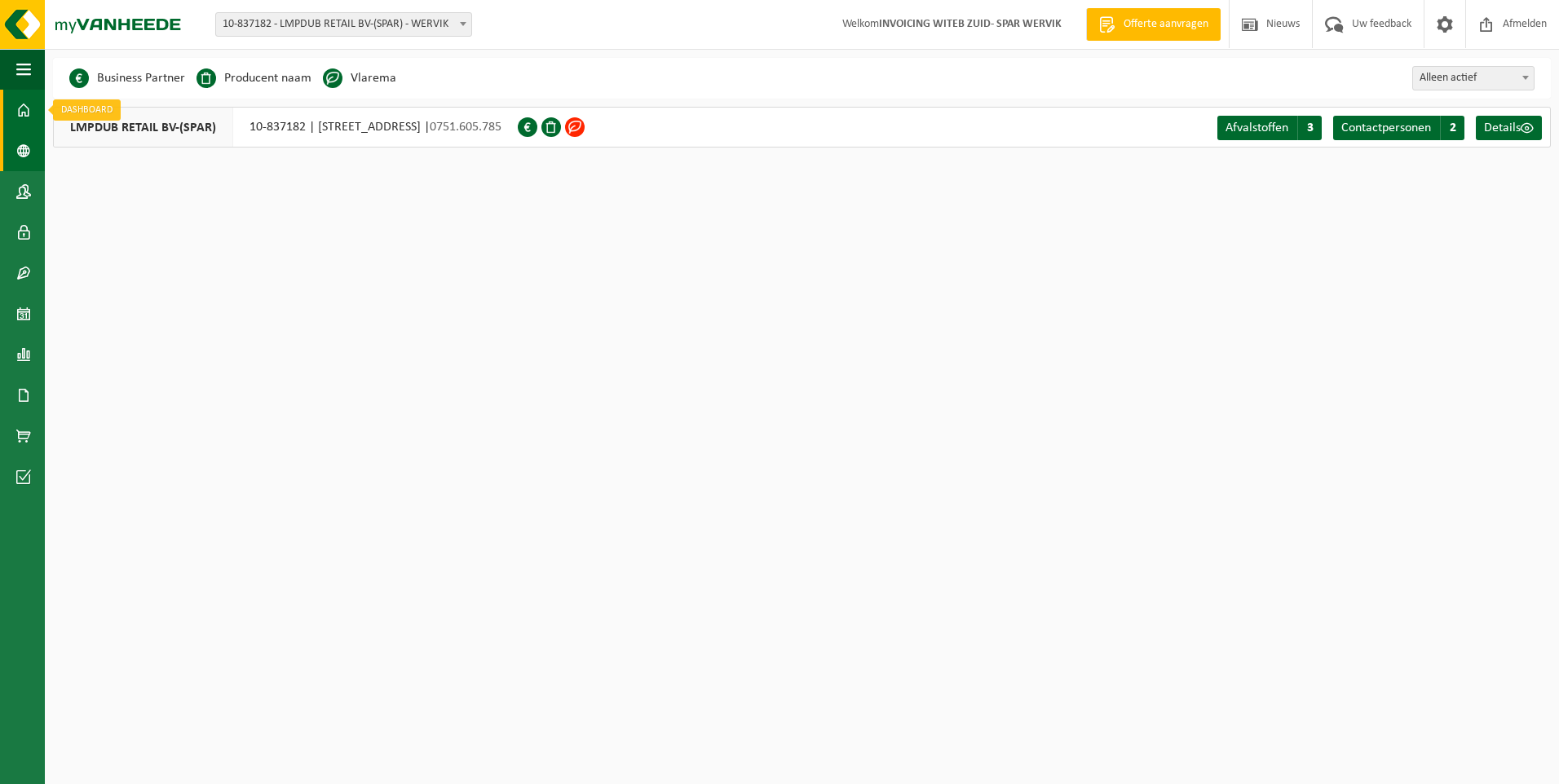
click at [27, 117] on span at bounding box center [23, 109] width 14 height 41
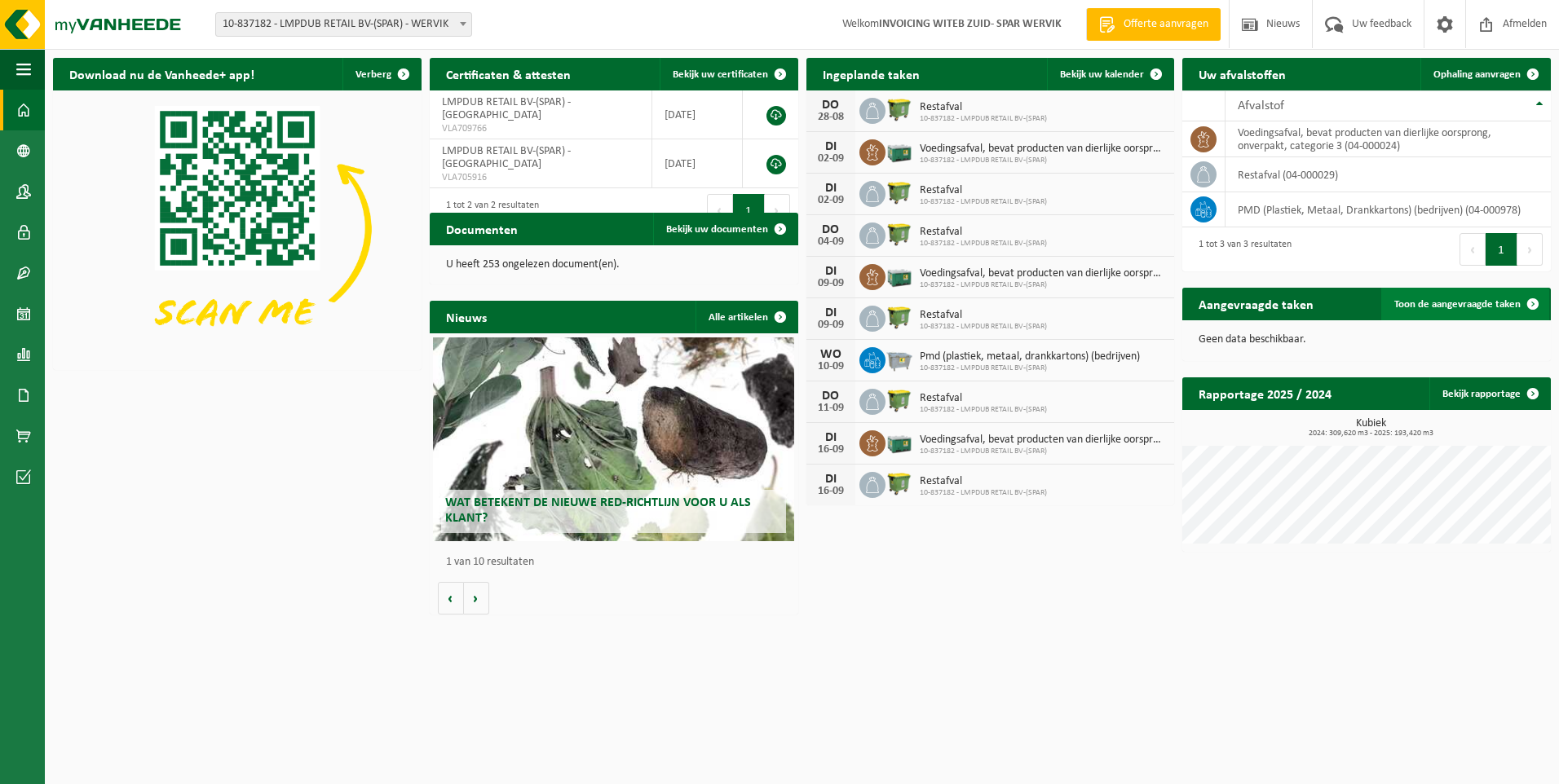
click at [1455, 305] on span "Toon de aangevraagde taken" at bounding box center [1458, 304] width 126 height 11
click at [27, 184] on span at bounding box center [23, 191] width 14 height 41
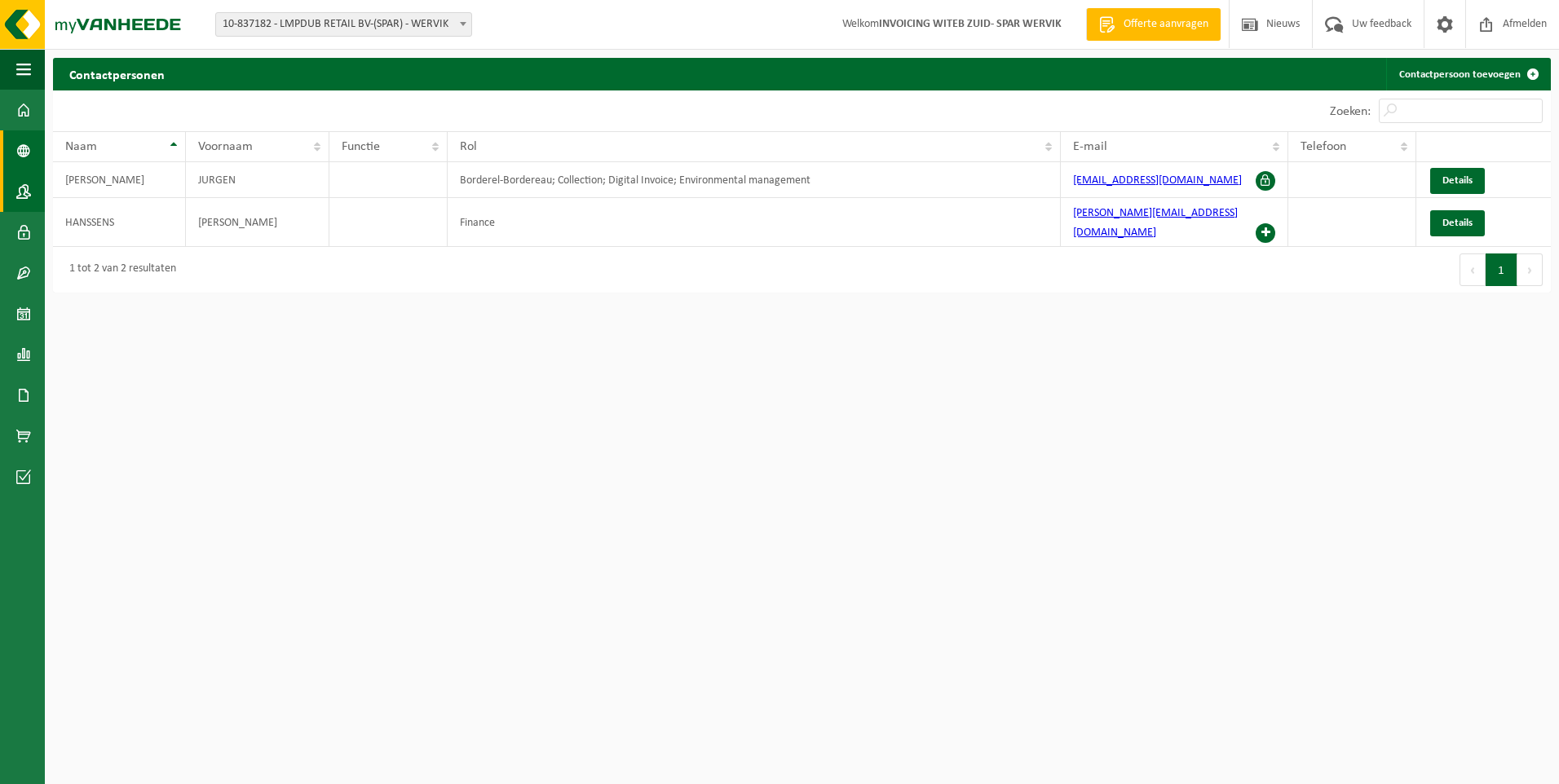
click at [26, 152] on span at bounding box center [23, 150] width 14 height 41
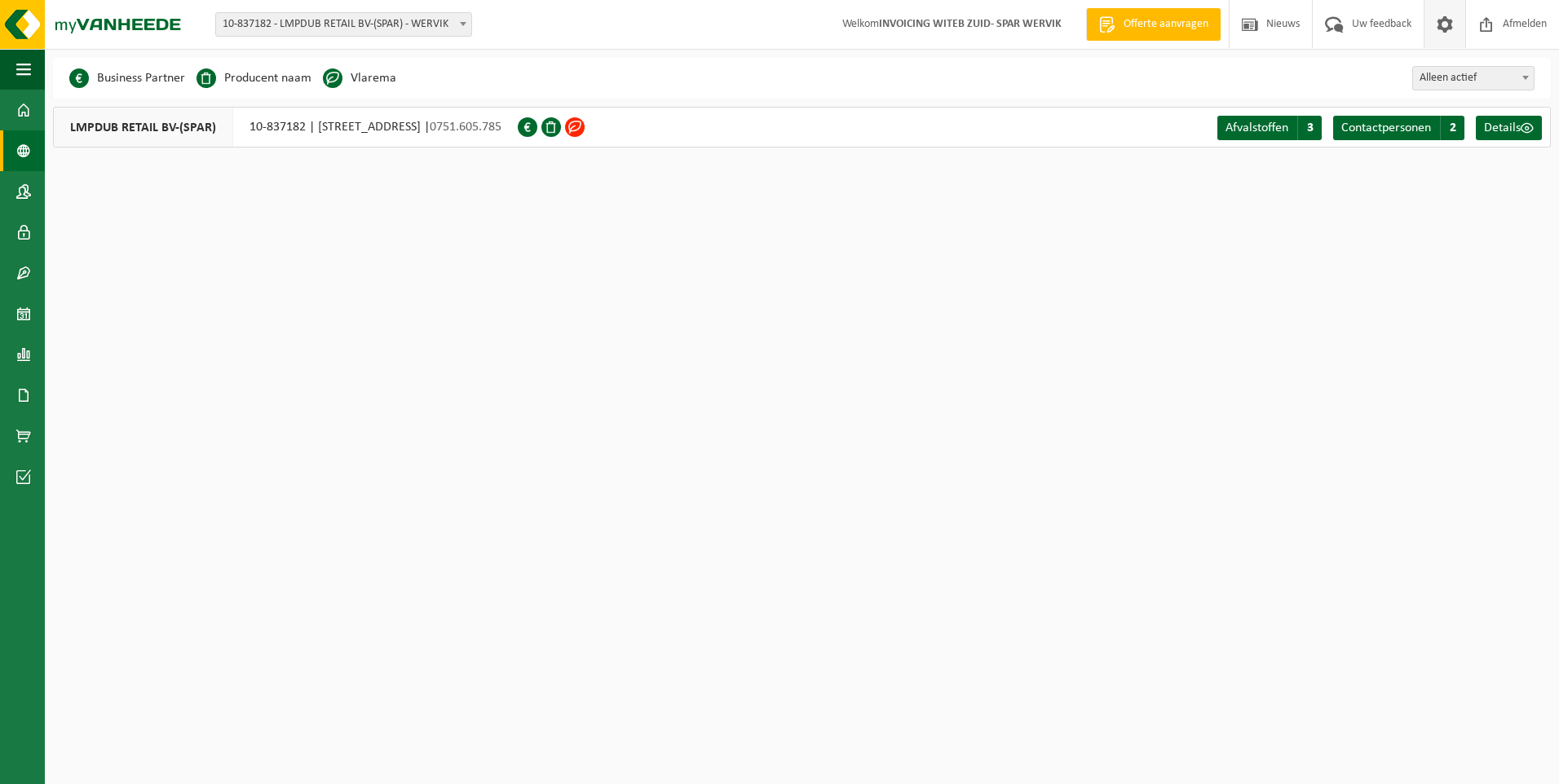
click at [1448, 11] on span at bounding box center [1444, 23] width 24 height 48
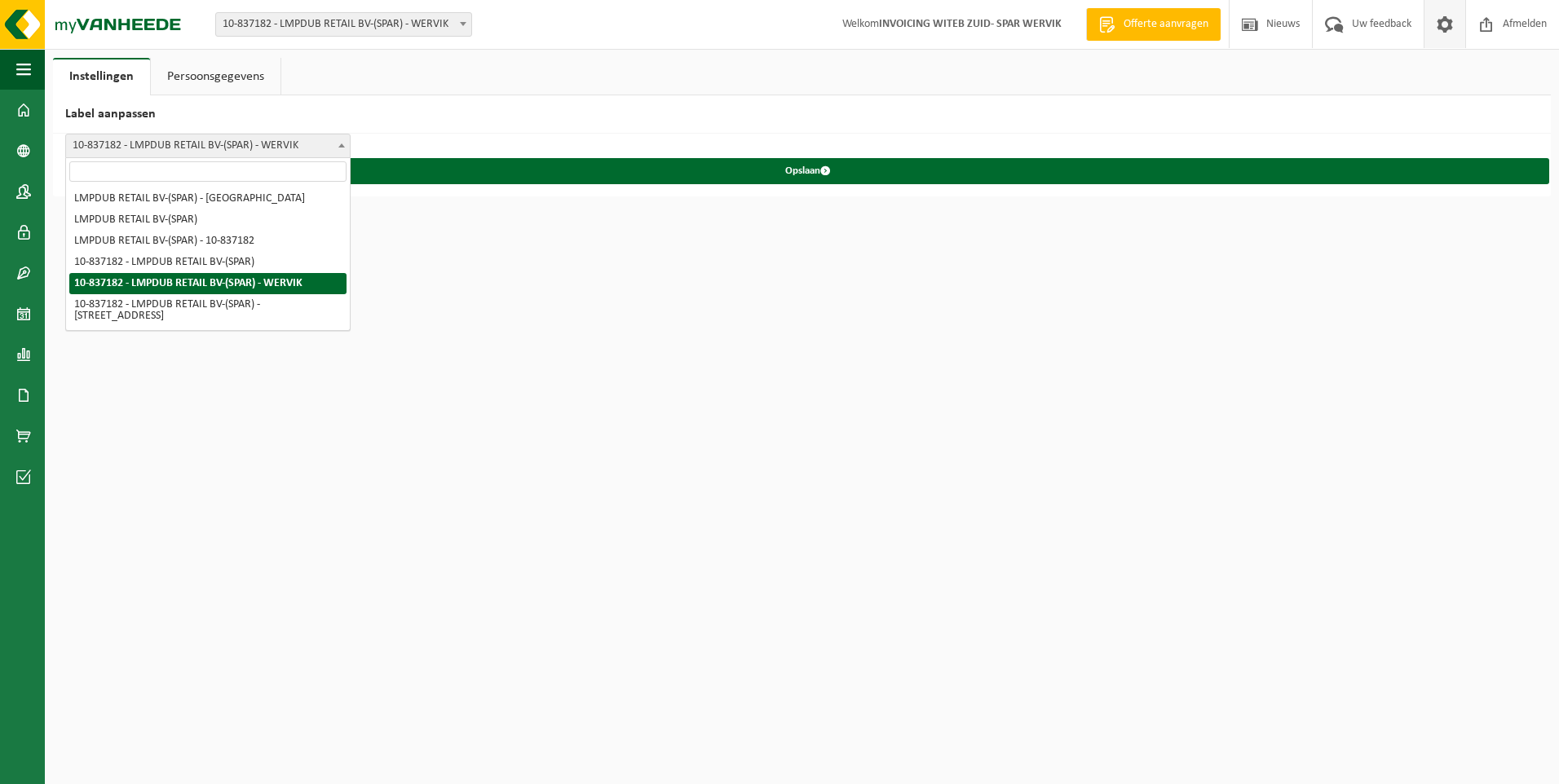
click at [340, 145] on b at bounding box center [341, 145] width 6 height 5
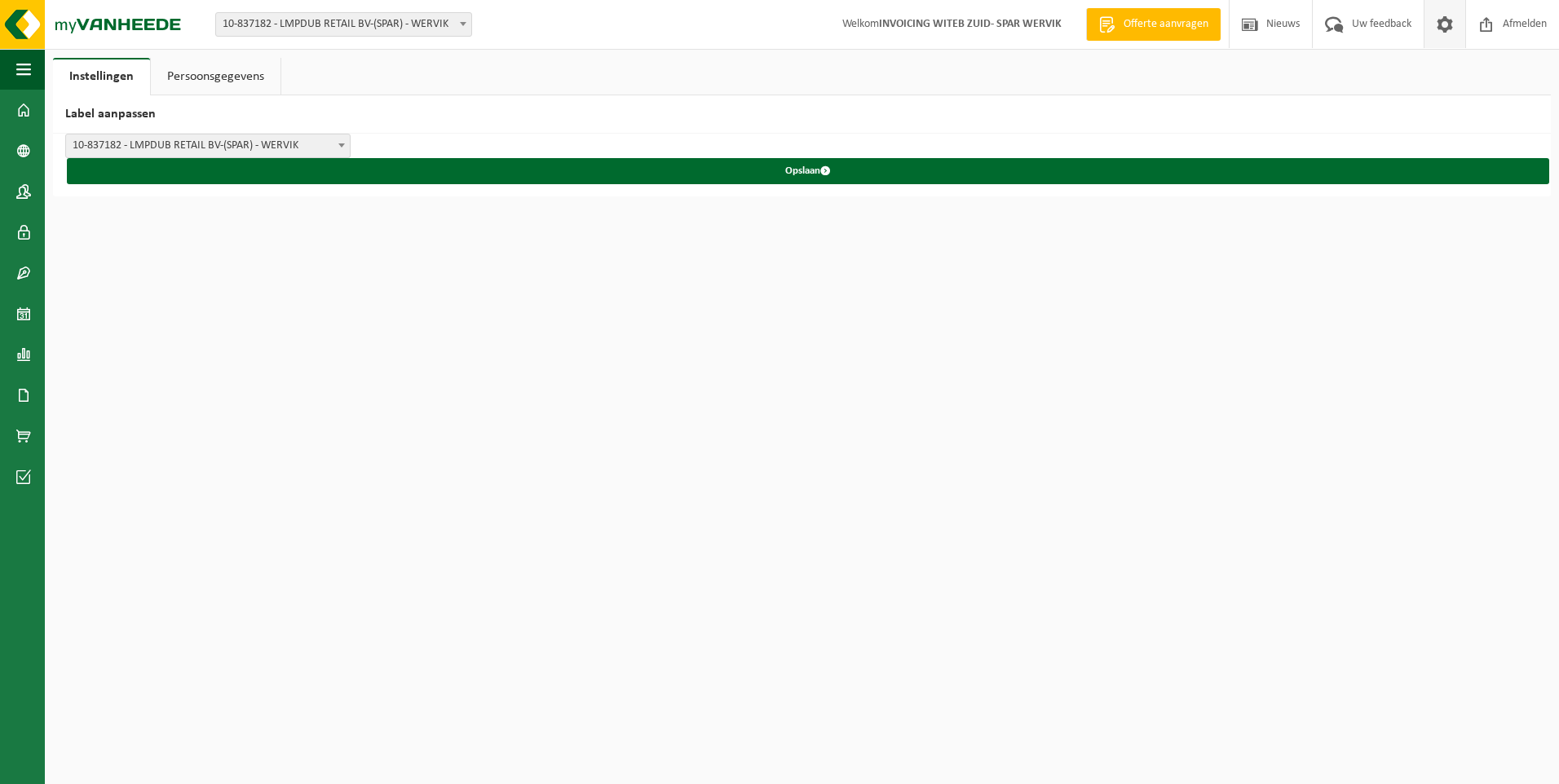
click at [340, 145] on b at bounding box center [341, 145] width 6 height 5
click at [30, 106] on span at bounding box center [23, 109] width 14 height 41
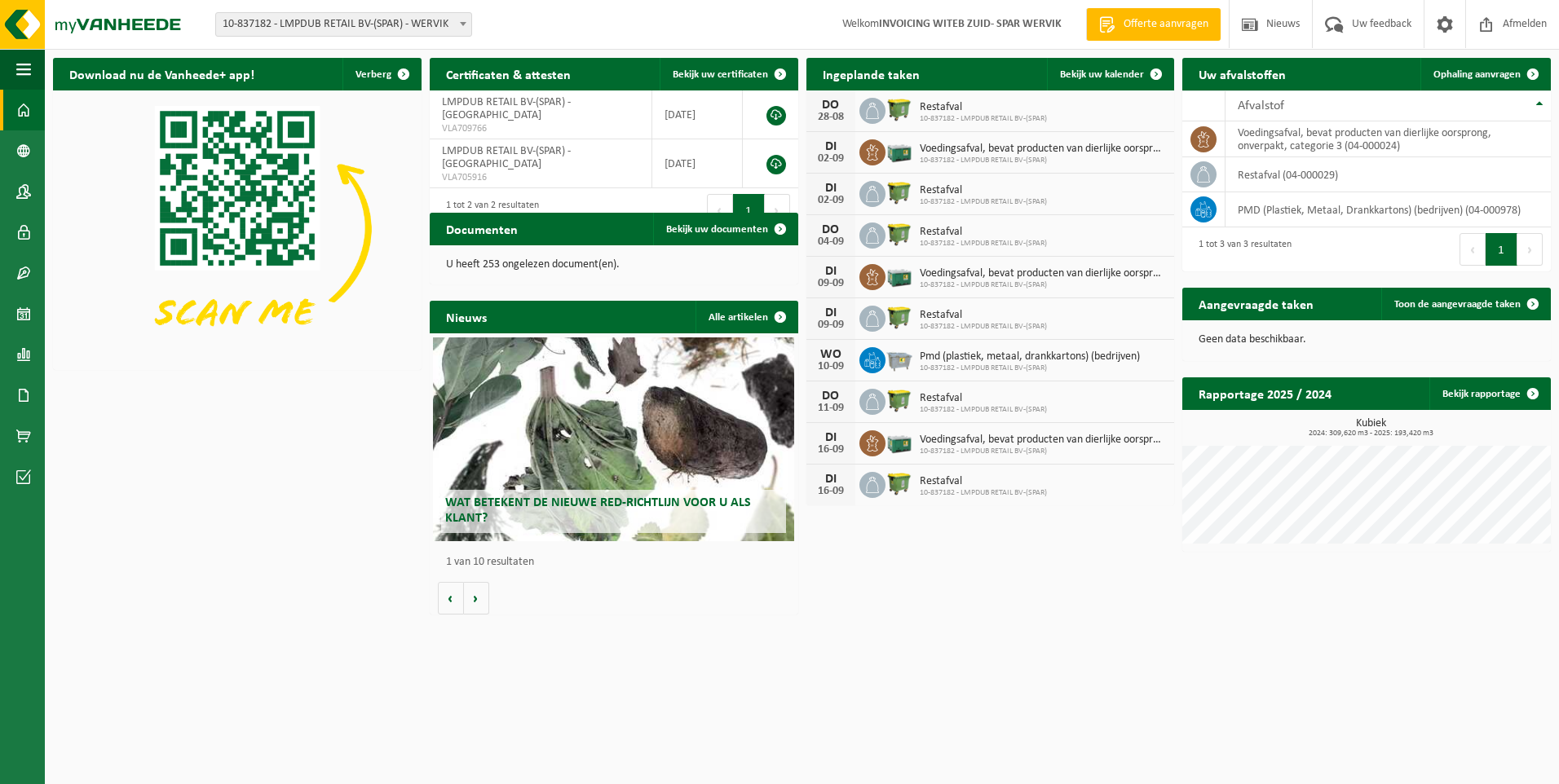
drag, startPoint x: 679, startPoint y: 515, endPoint x: 686, endPoint y: 520, distance: 8.6
click at [681, 515] on h2 "Wat betekent de nieuwe RED-richtlijn voor u als klant?" at bounding box center [613, 511] width 345 height 42
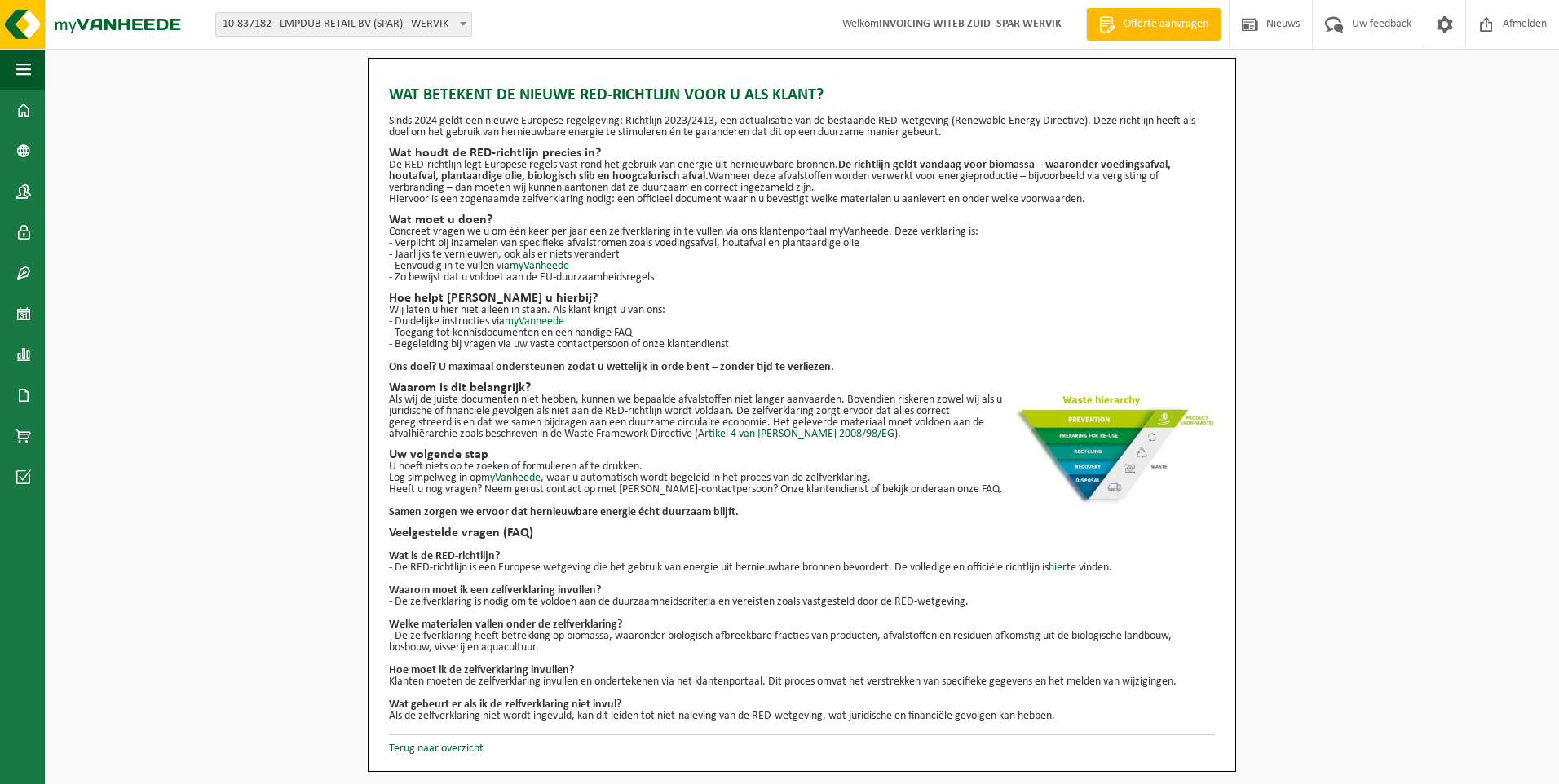
click at [546, 320] on link "myVanheede" at bounding box center [535, 322] width 60 height 13
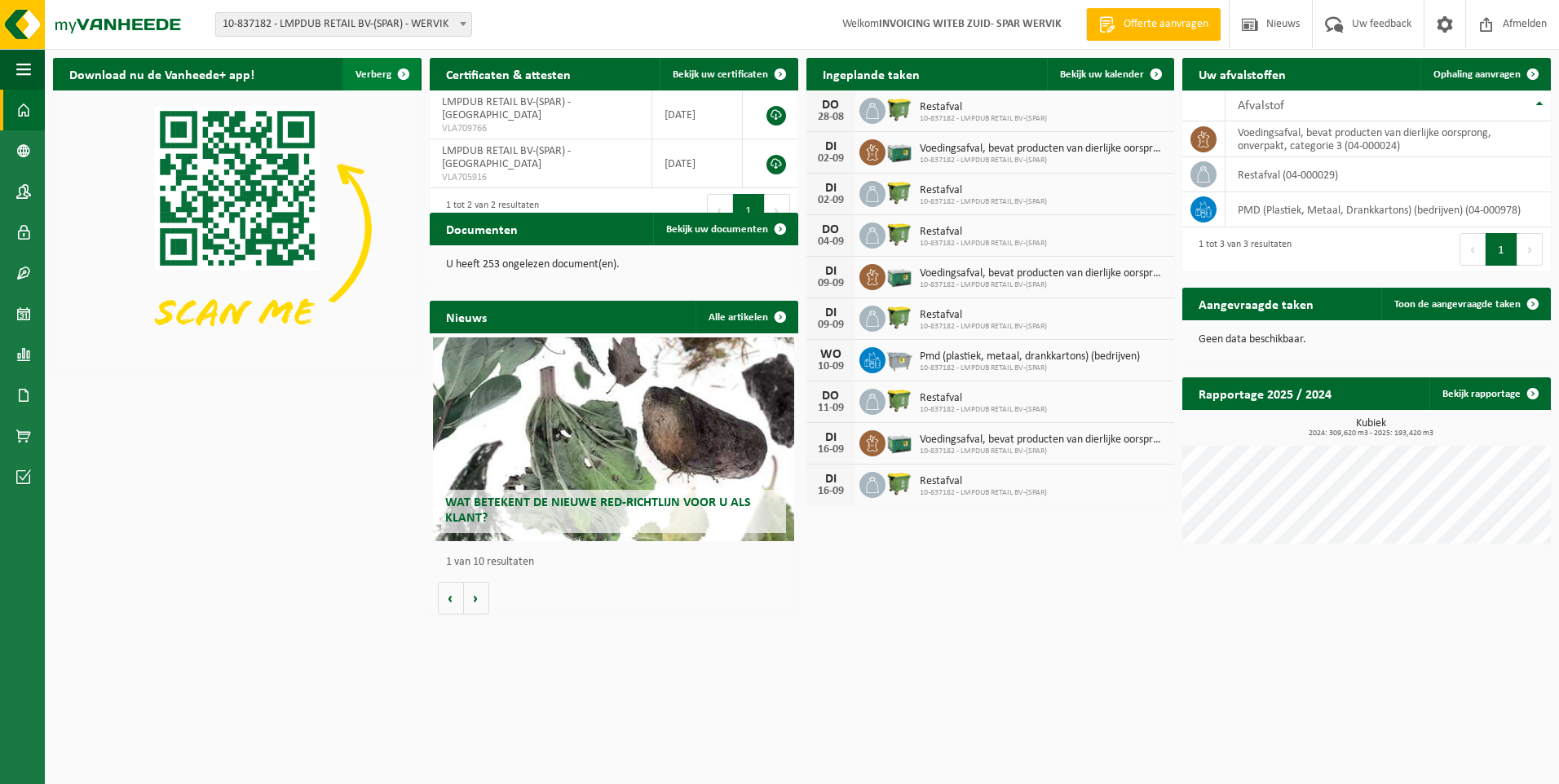
click at [406, 86] on span "button" at bounding box center [404, 74] width 33 height 33
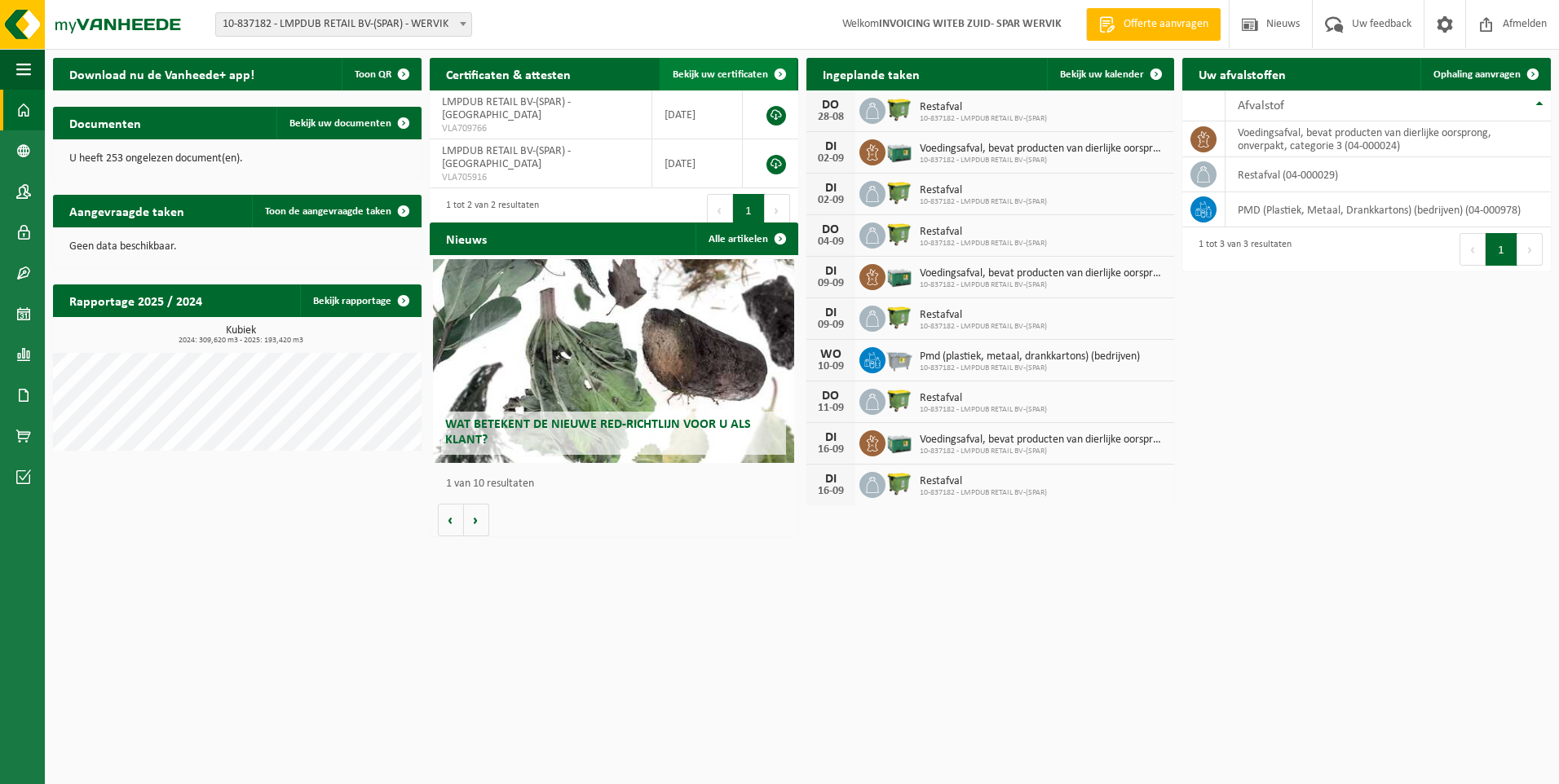
click at [729, 78] on span "Bekijk uw certificaten" at bounding box center [721, 75] width 96 height 11
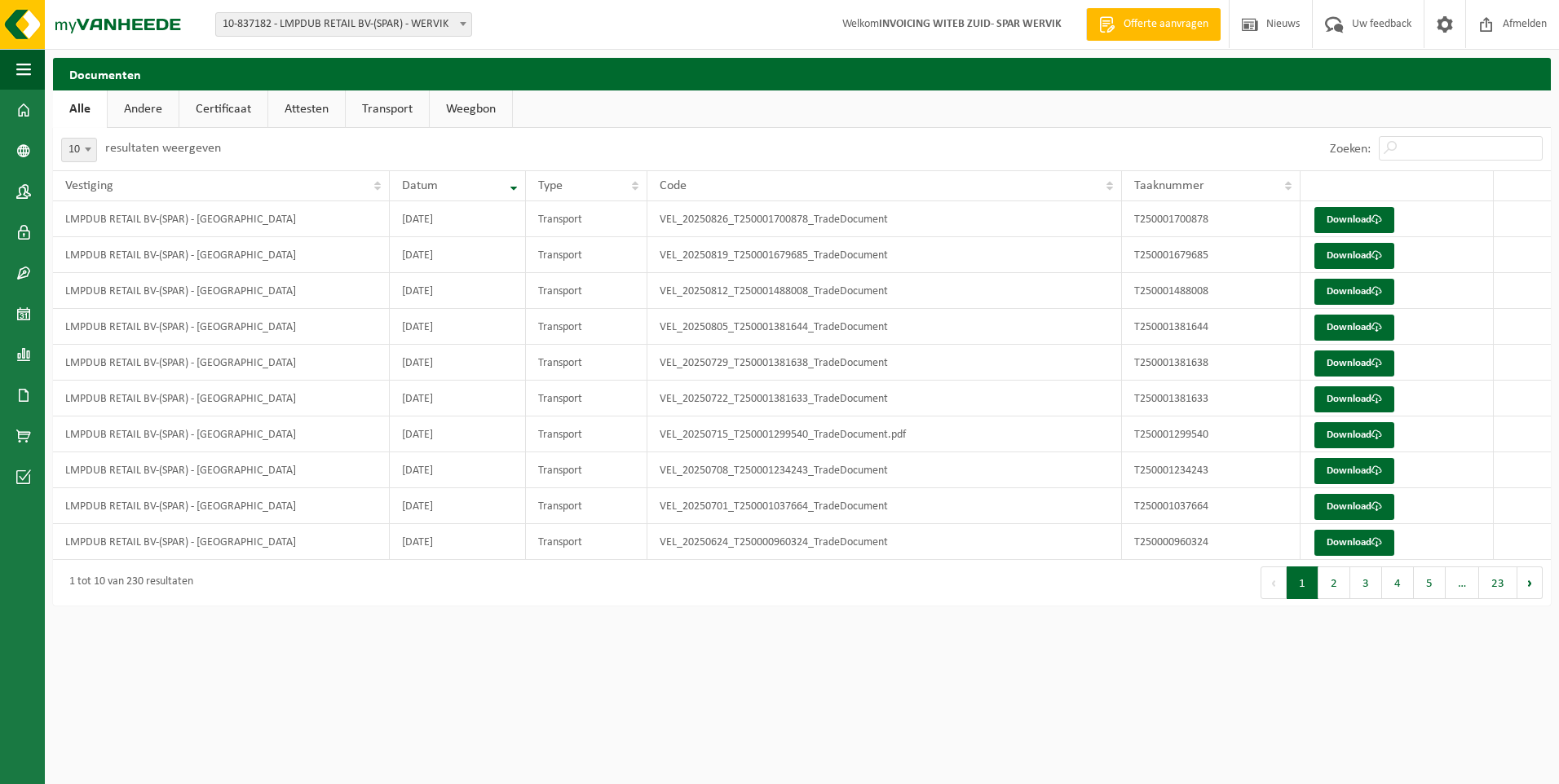
click at [147, 112] on link "Andere" at bounding box center [143, 109] width 71 height 38
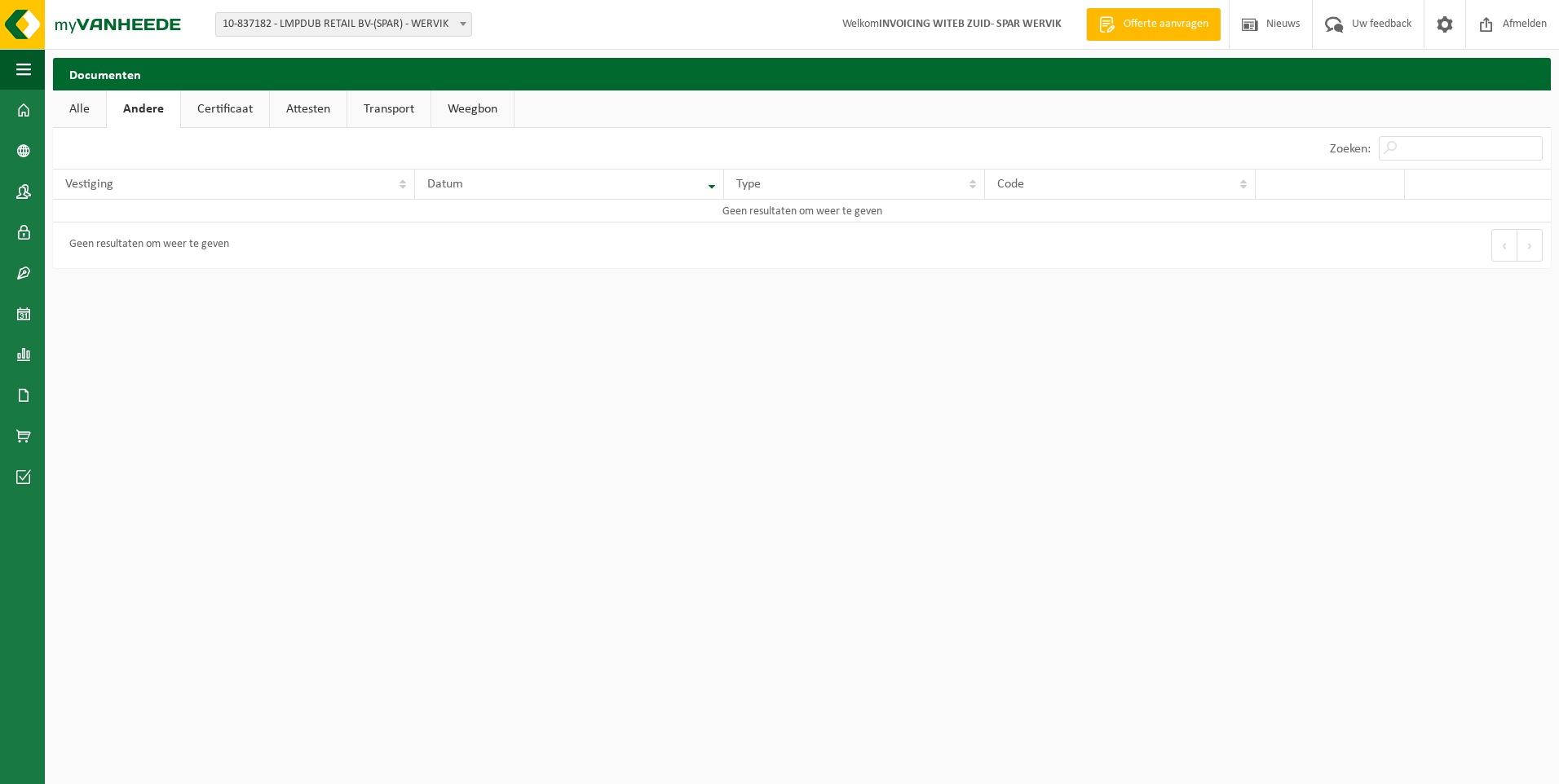
click at [221, 120] on link "Certificaat" at bounding box center [225, 109] width 89 height 38
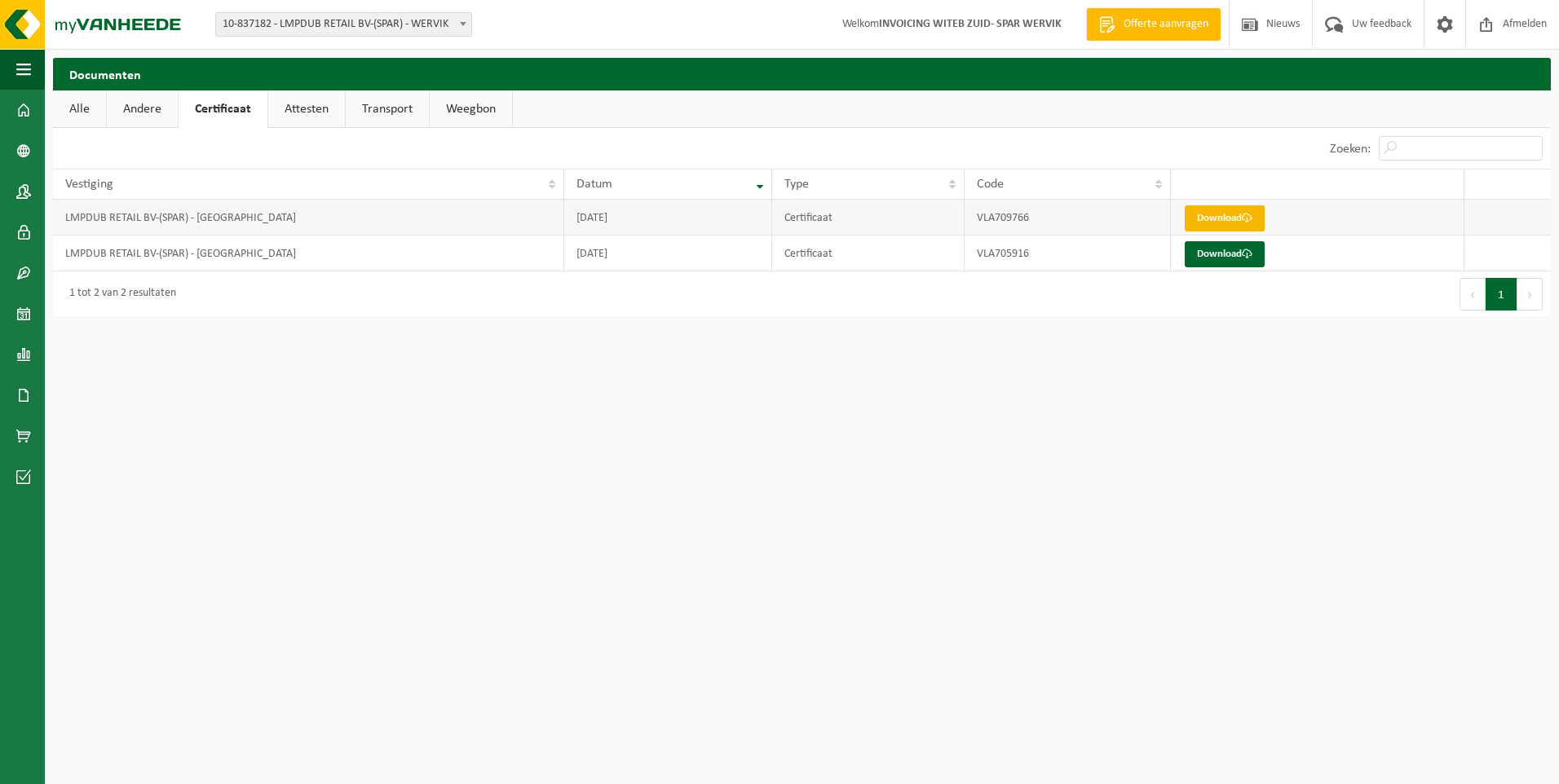
click at [1243, 215] on link "Download" at bounding box center [1225, 219] width 79 height 26
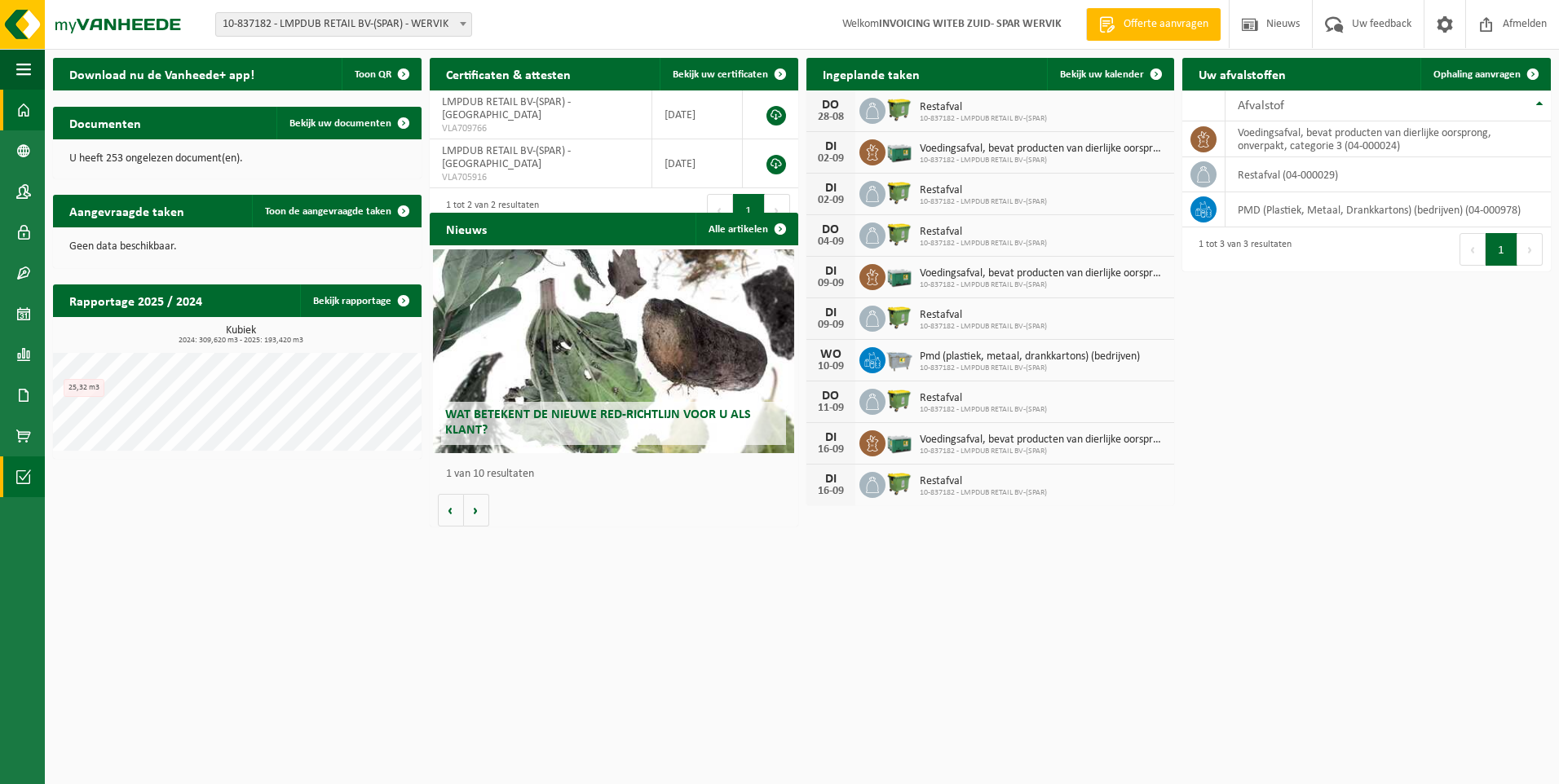
click at [31, 472] on span at bounding box center [23, 477] width 14 height 41
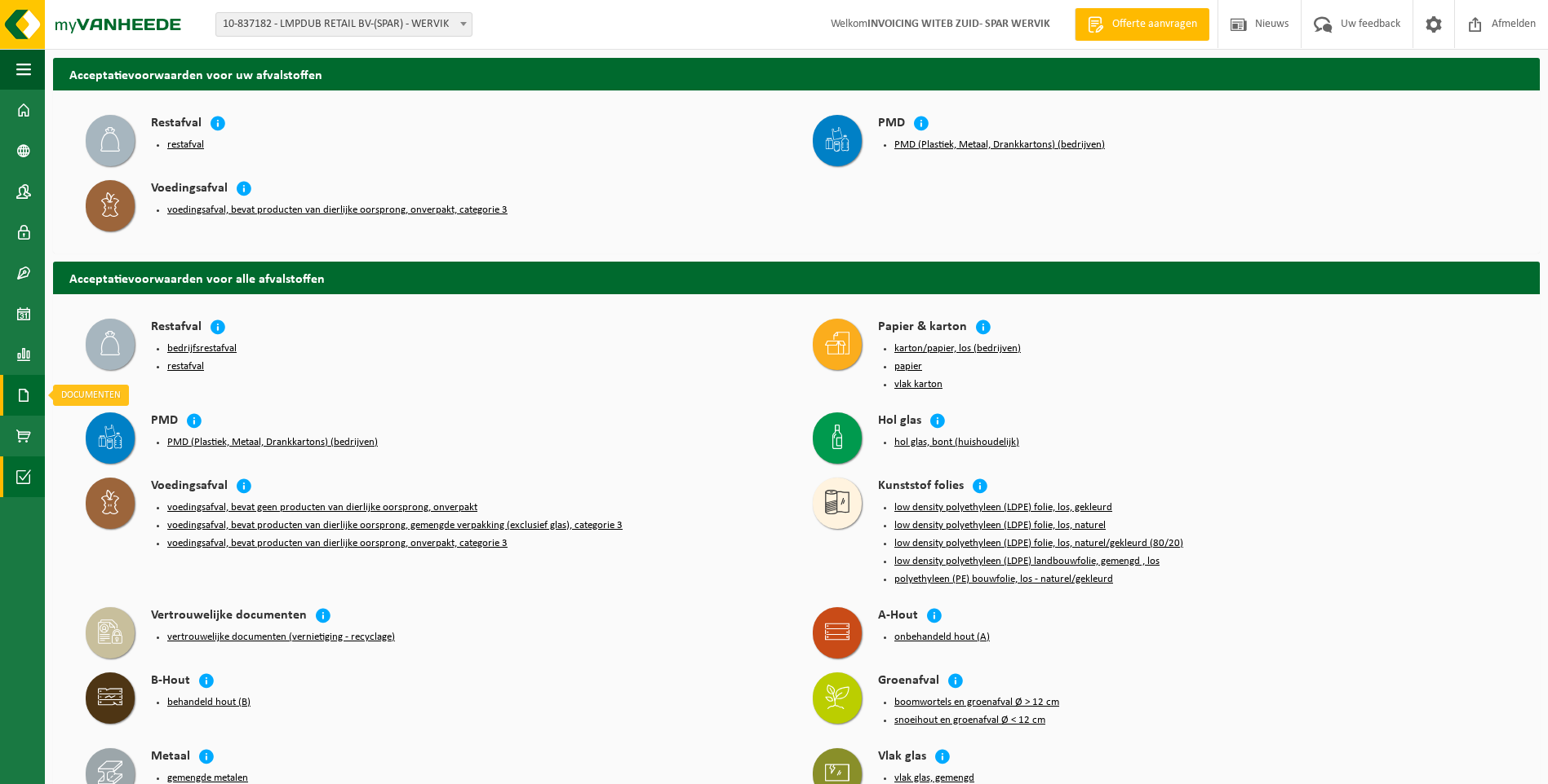
click at [10, 402] on link "Documenten" at bounding box center [23, 395] width 45 height 41
click at [14, 399] on link "Documenten" at bounding box center [23, 395] width 45 height 41
click at [37, 403] on link "Documenten" at bounding box center [23, 395] width 45 height 41
click at [23, 359] on span at bounding box center [23, 354] width 14 height 41
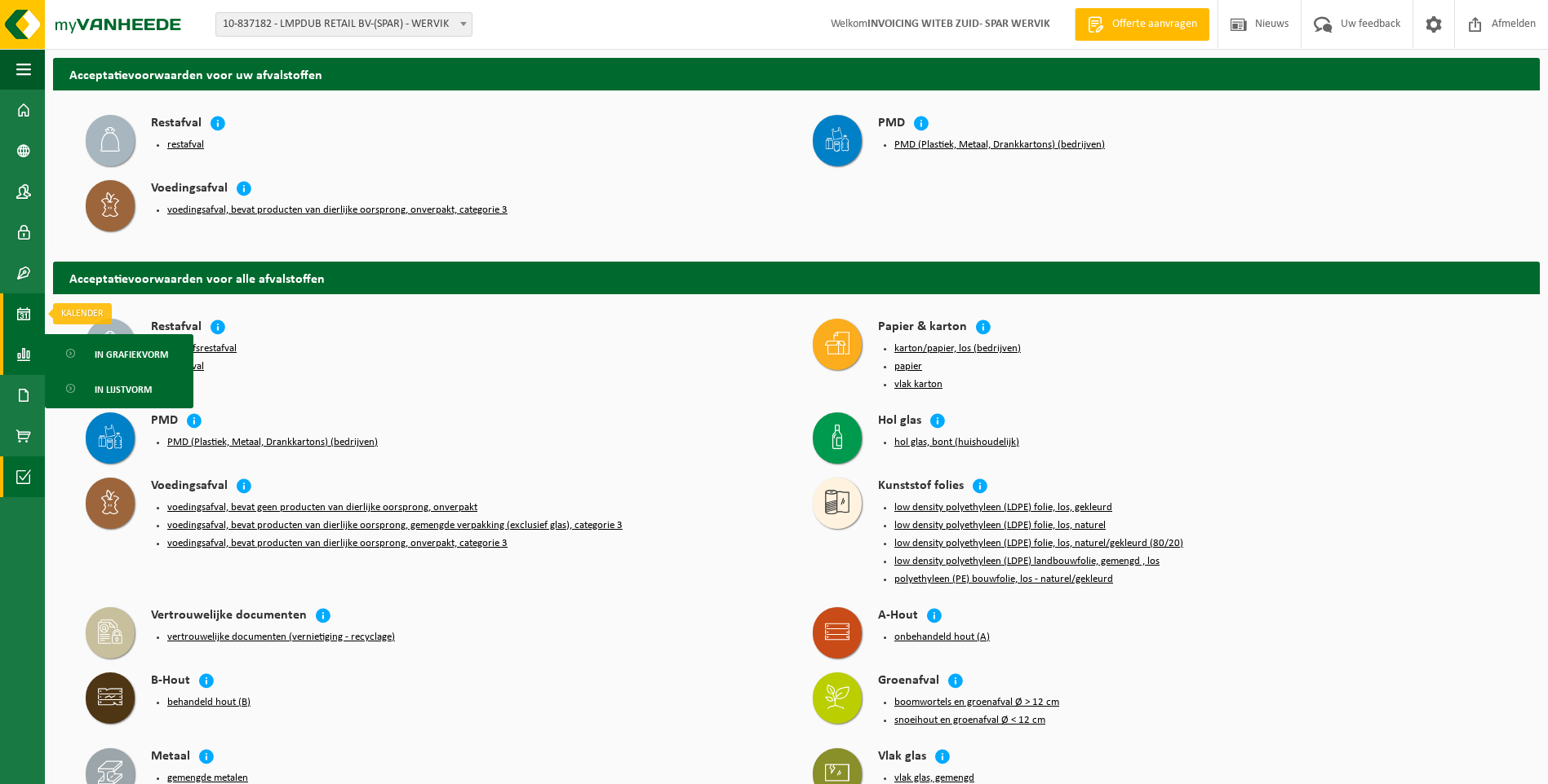
click at [23, 323] on span at bounding box center [23, 313] width 14 height 41
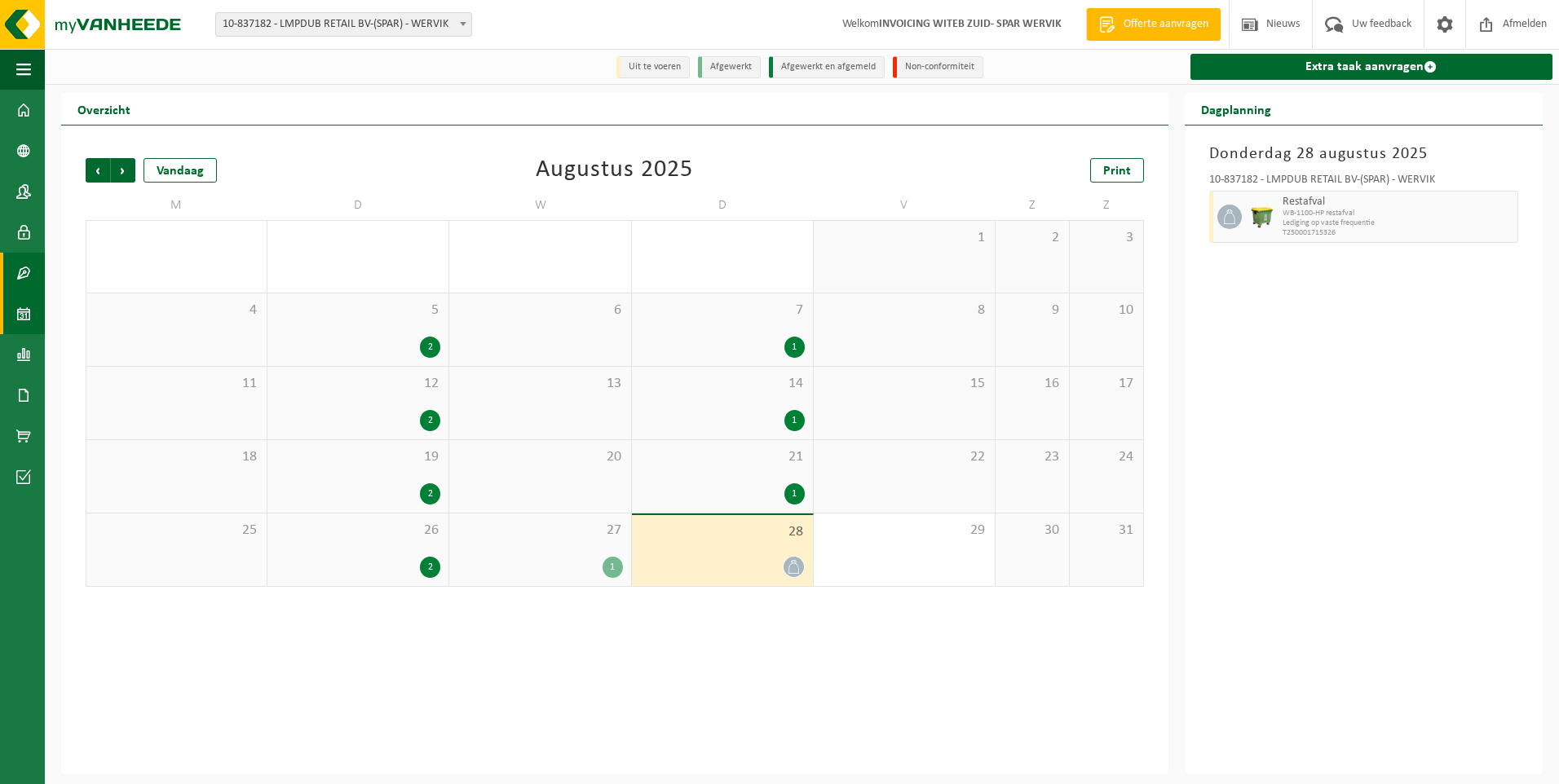
click at [25, 267] on span at bounding box center [23, 273] width 14 height 41
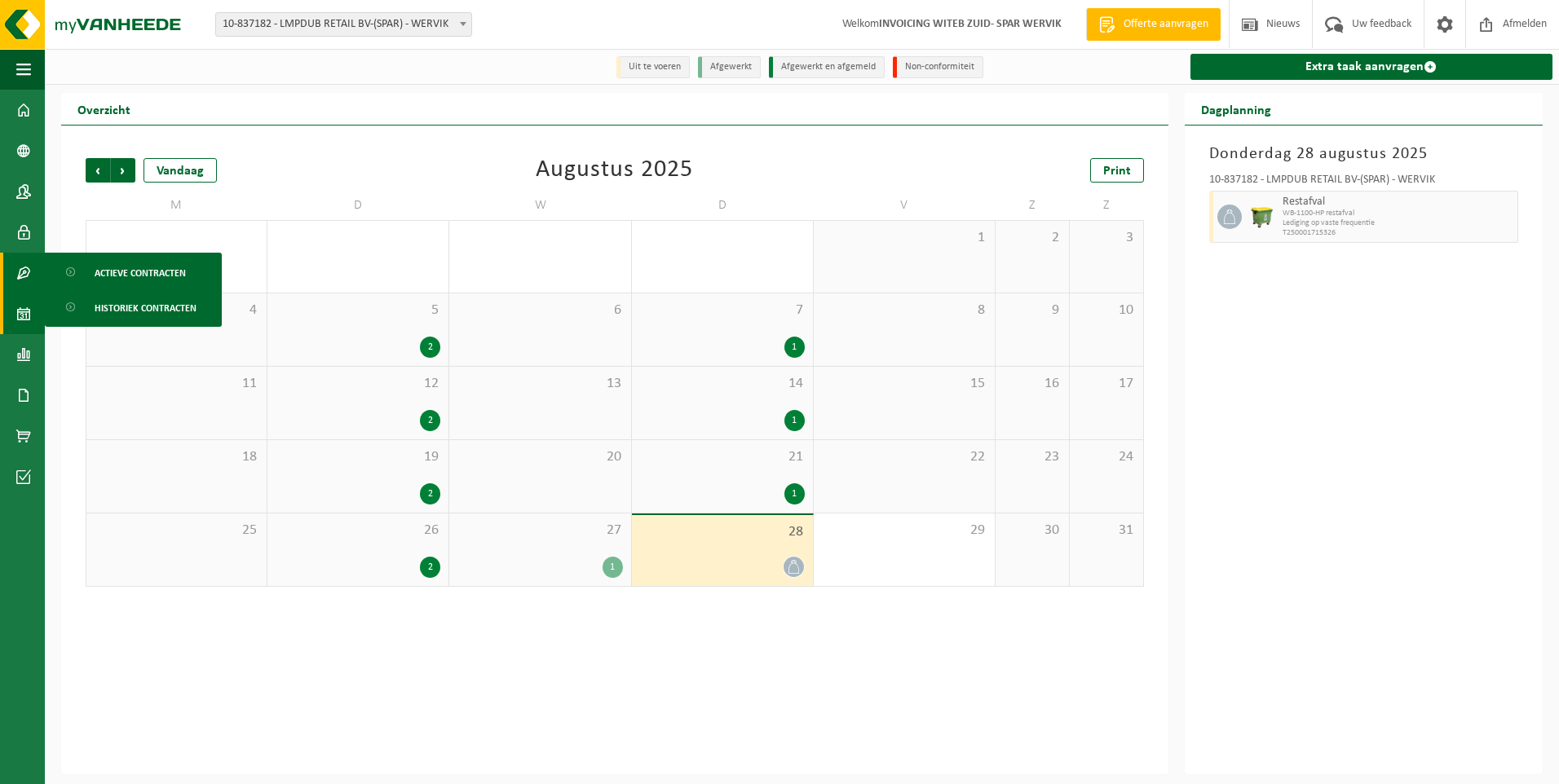
click at [25, 267] on span at bounding box center [23, 273] width 14 height 41
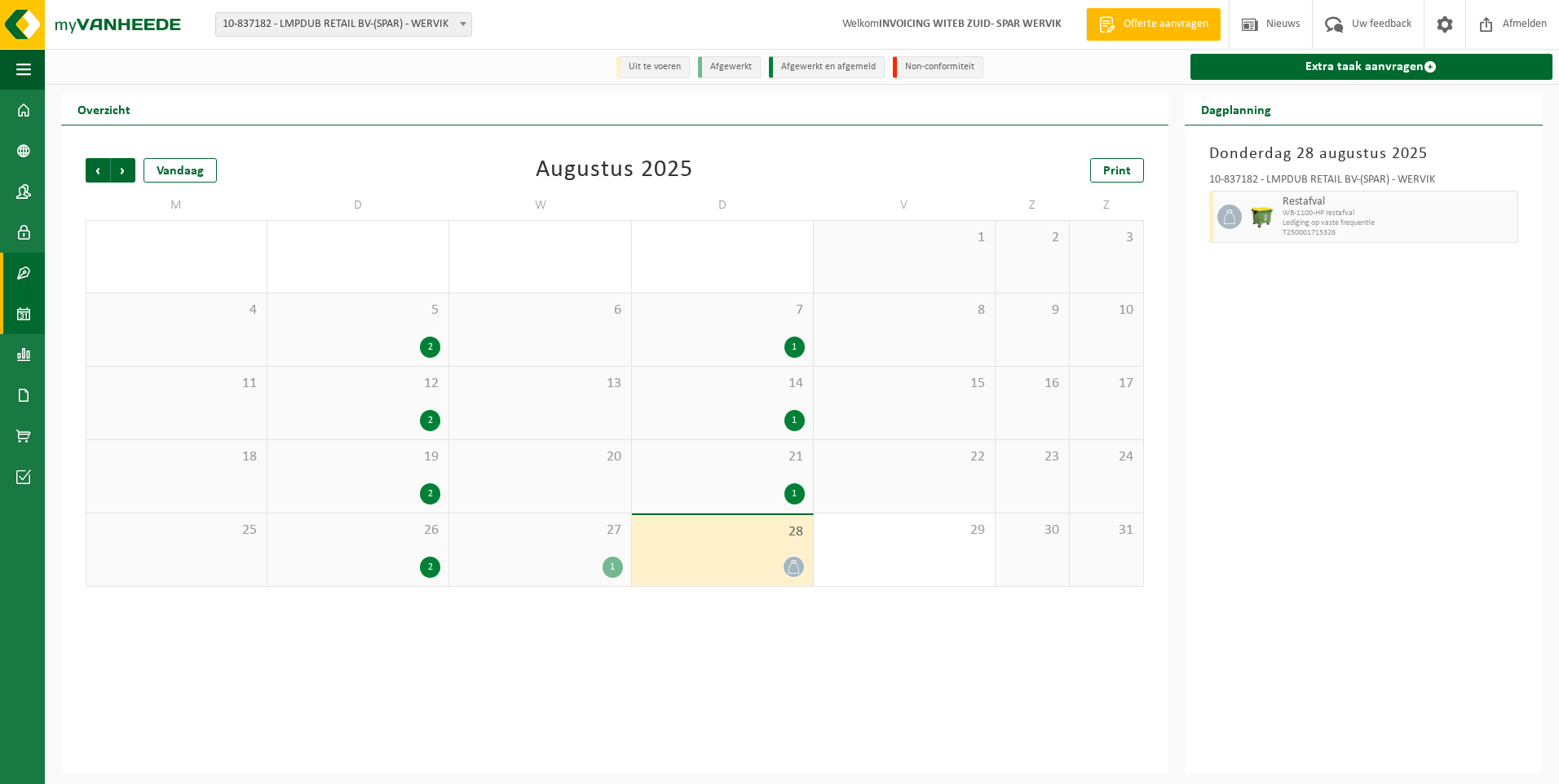
click at [26, 256] on span at bounding box center [23, 273] width 14 height 41
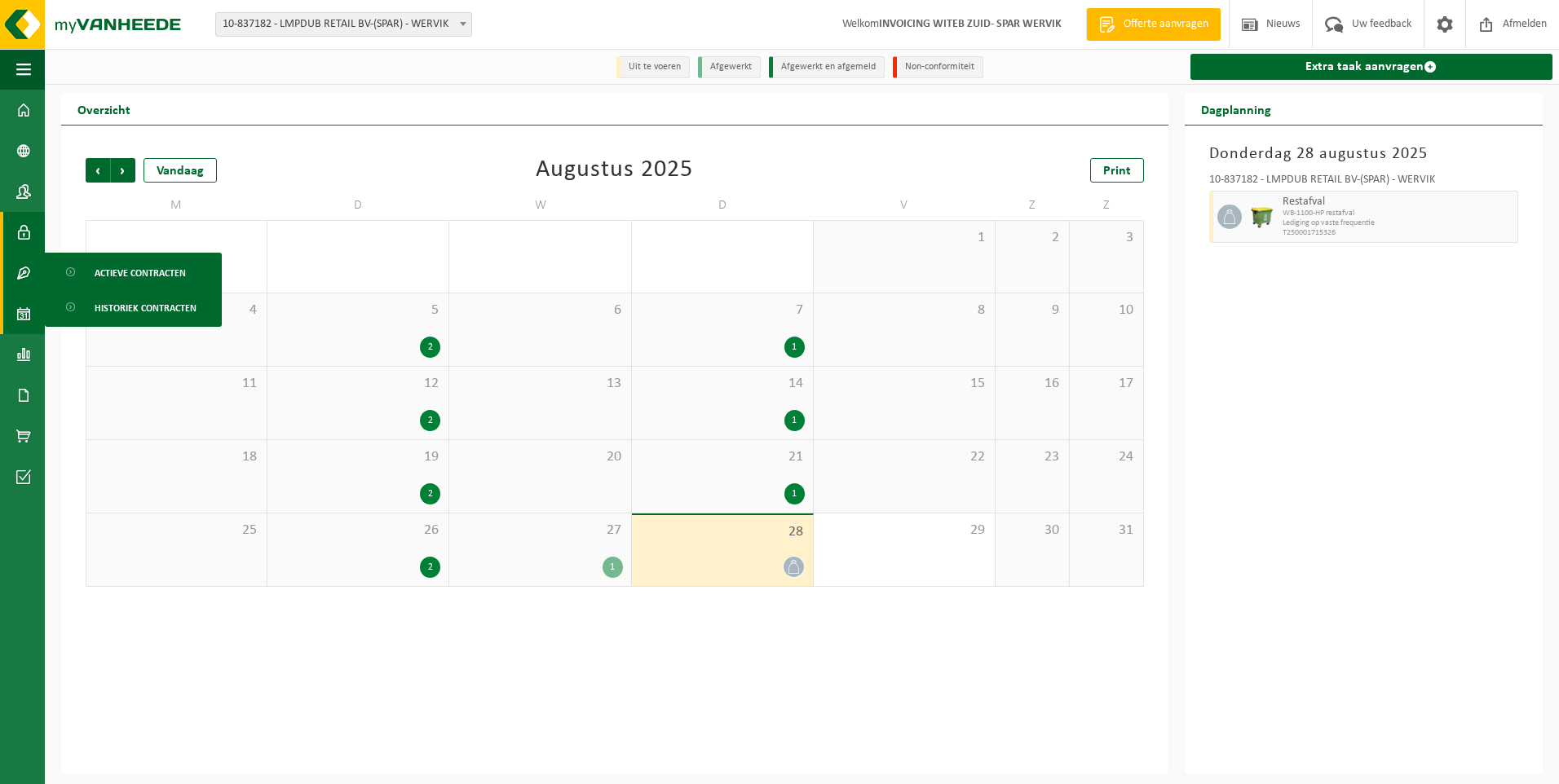
click at [31, 230] on link "Gebruikers" at bounding box center [23, 232] width 45 height 41
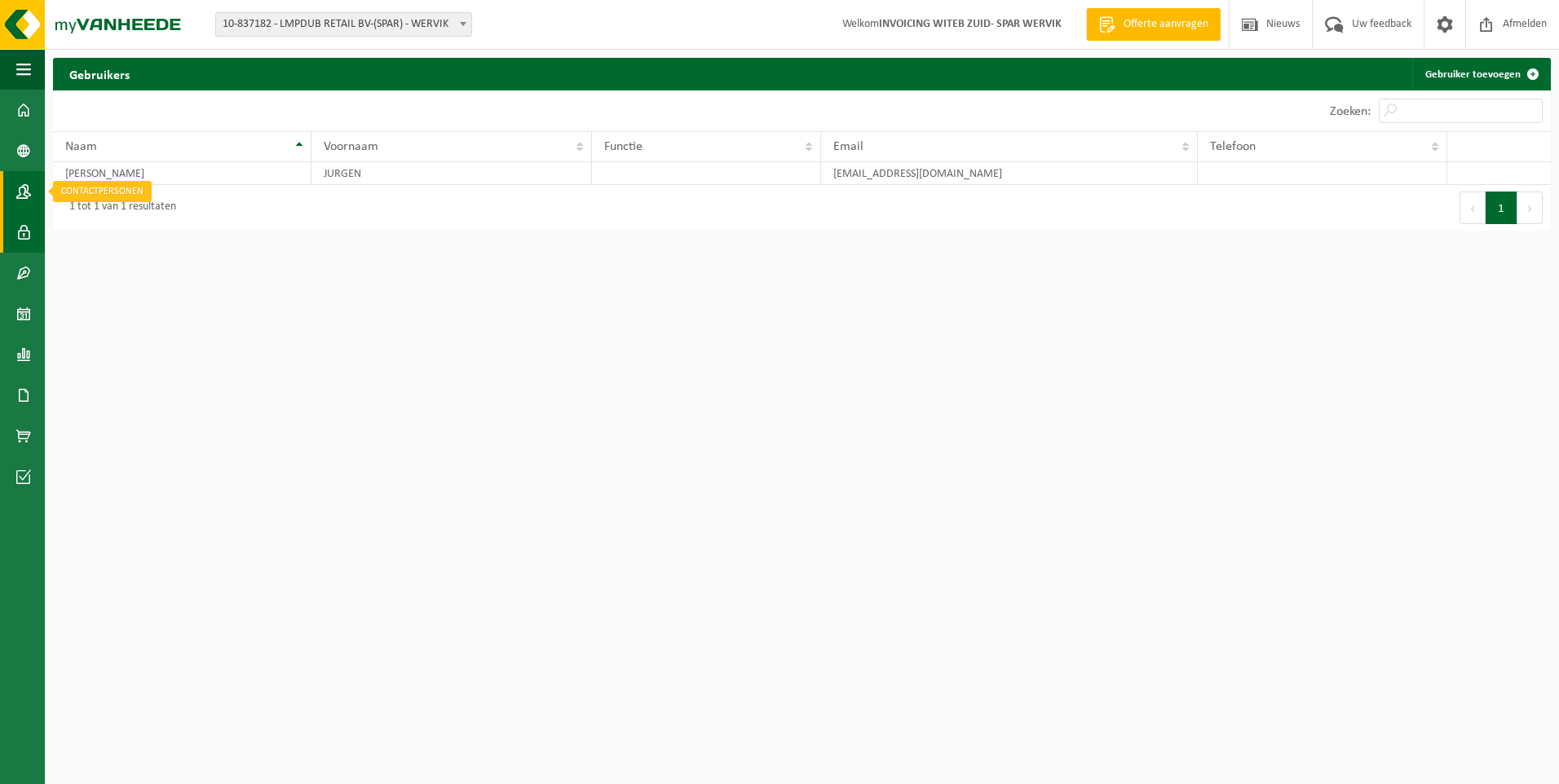
click at [27, 188] on span at bounding box center [23, 191] width 14 height 41
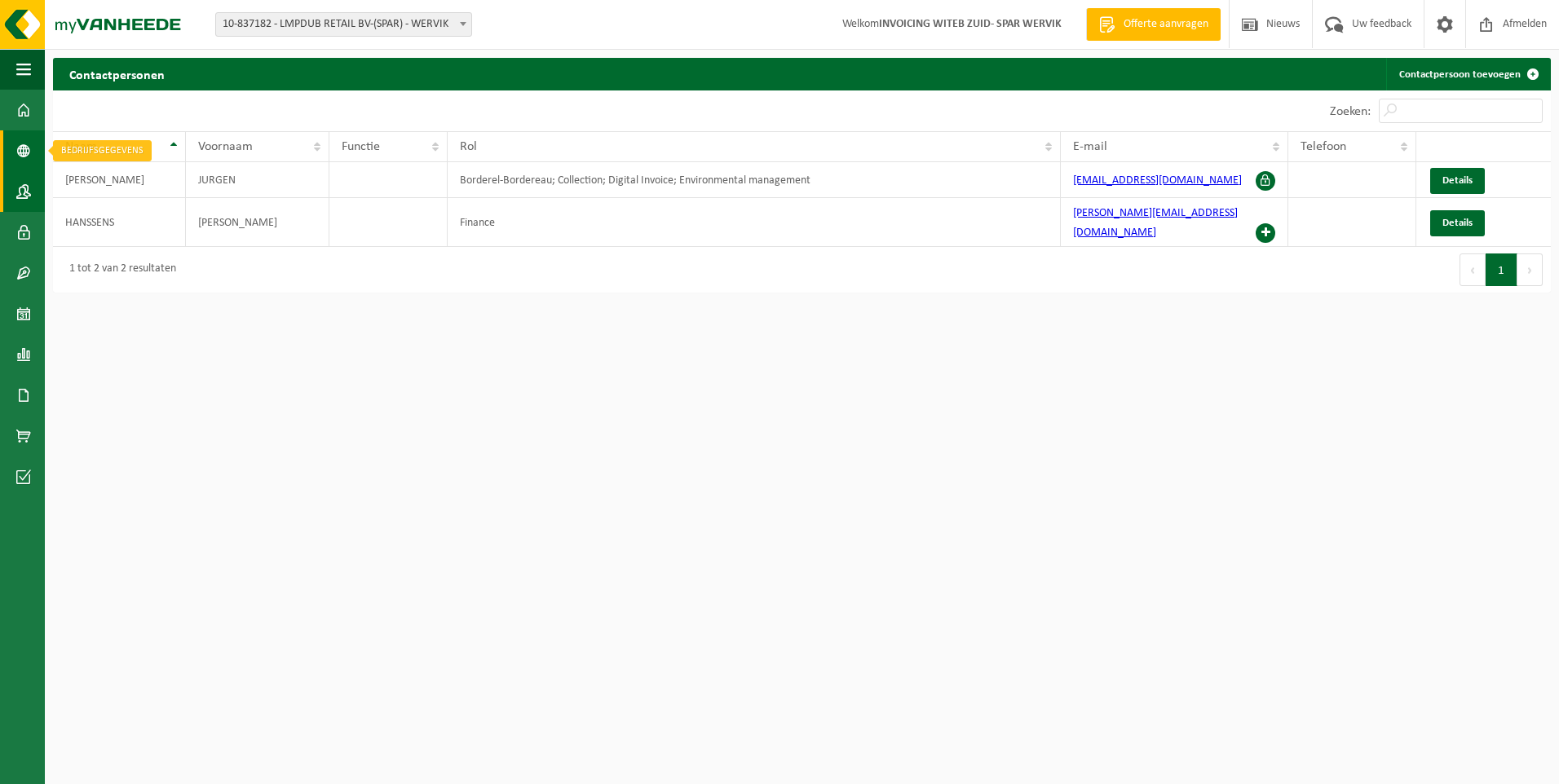
click at [21, 143] on span at bounding box center [23, 150] width 14 height 41
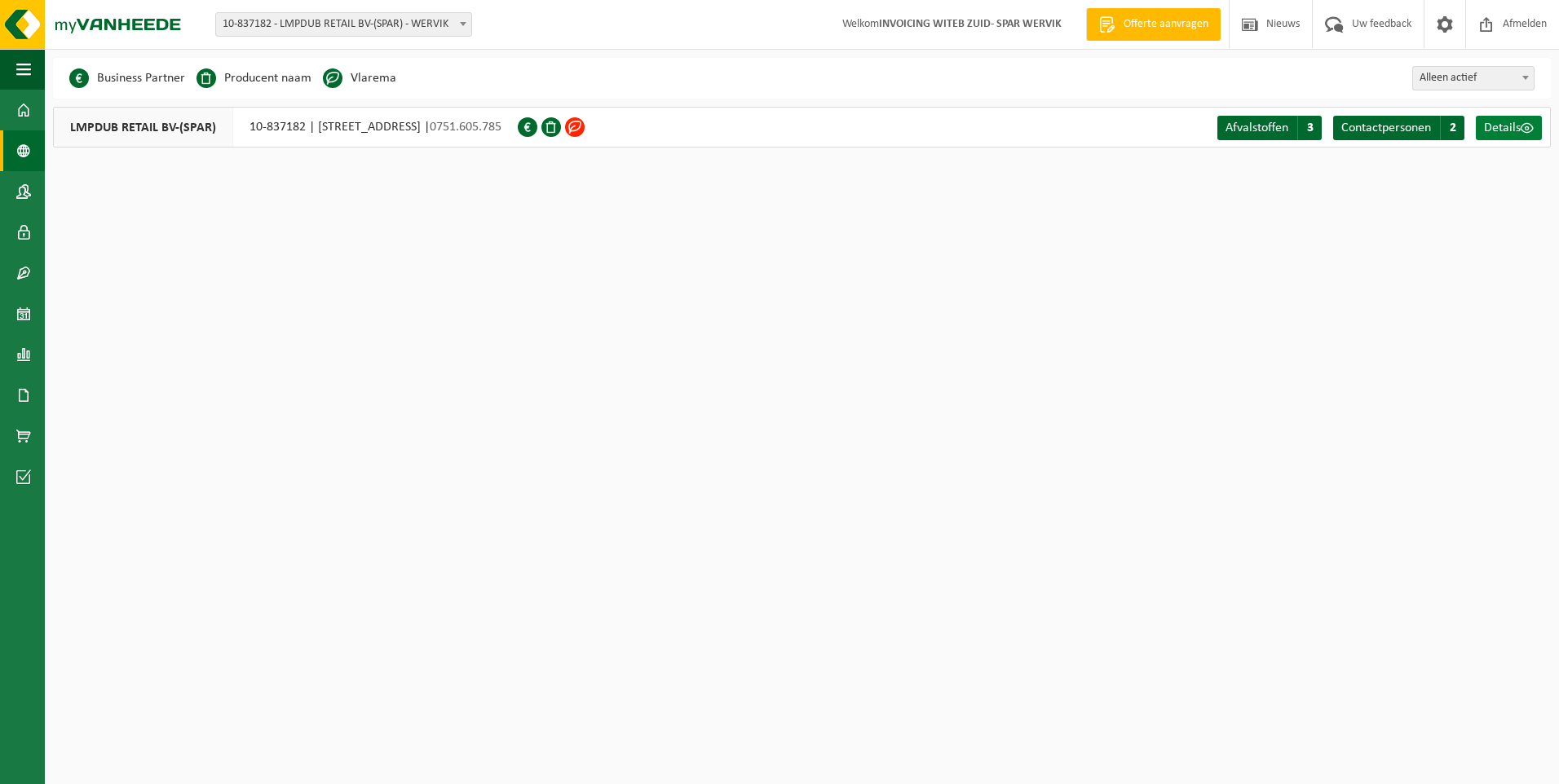
click at [1531, 127] on span at bounding box center [1527, 128] width 13 height 13
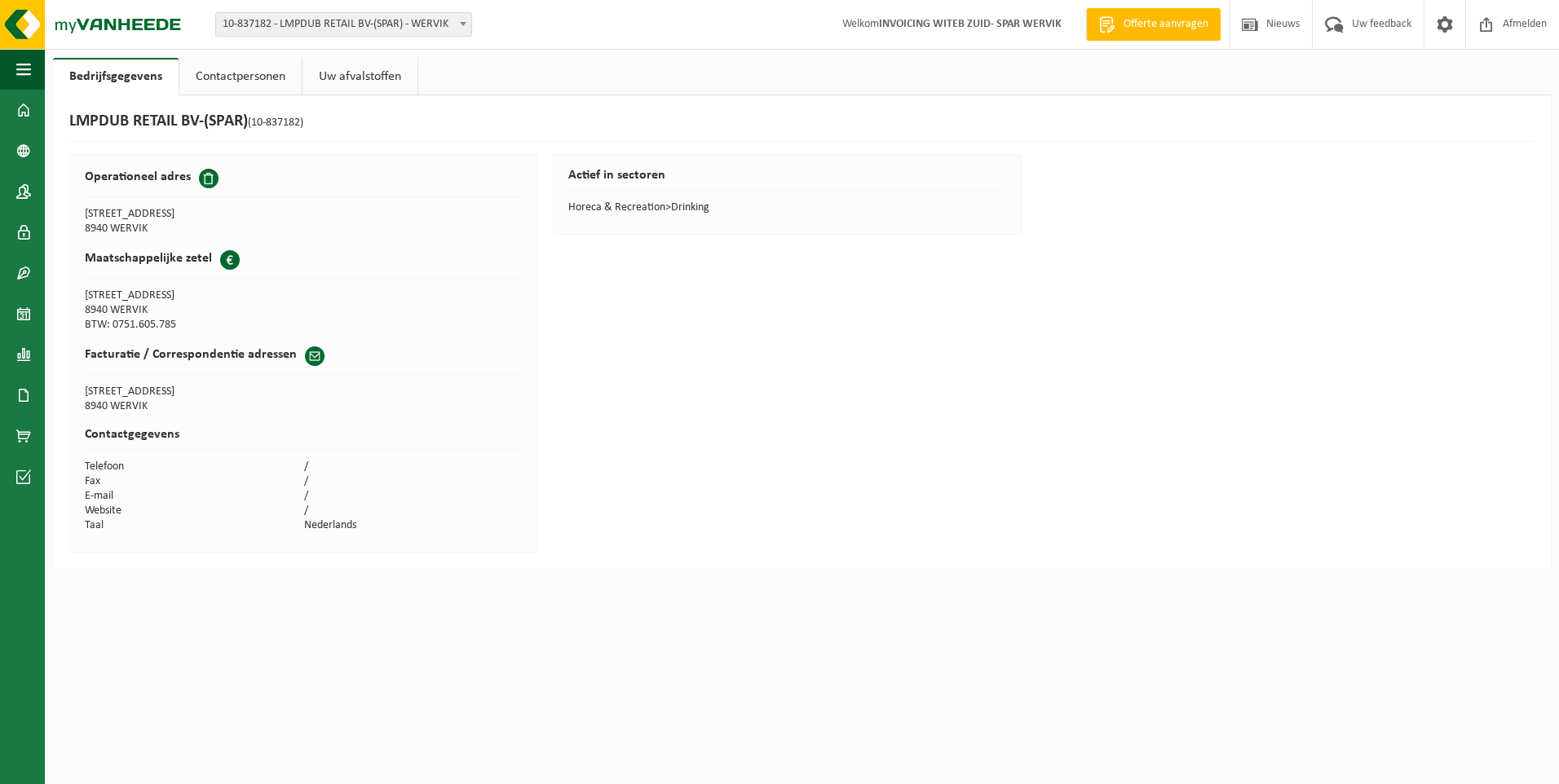
click at [360, 71] on link "Uw afvalstoffen" at bounding box center [359, 77] width 115 height 38
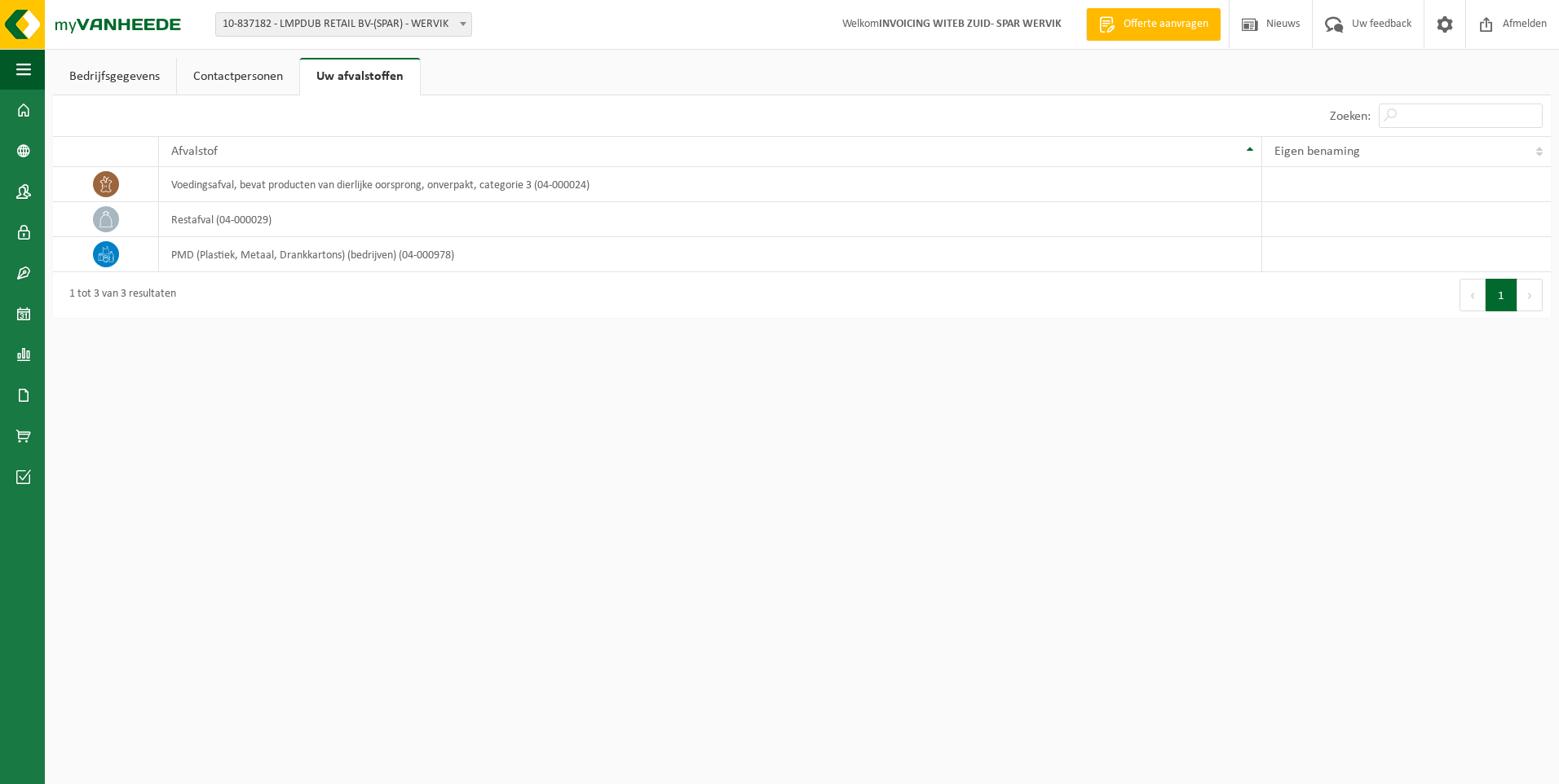
click at [217, 82] on link "Contactpersonen" at bounding box center [238, 77] width 122 height 38
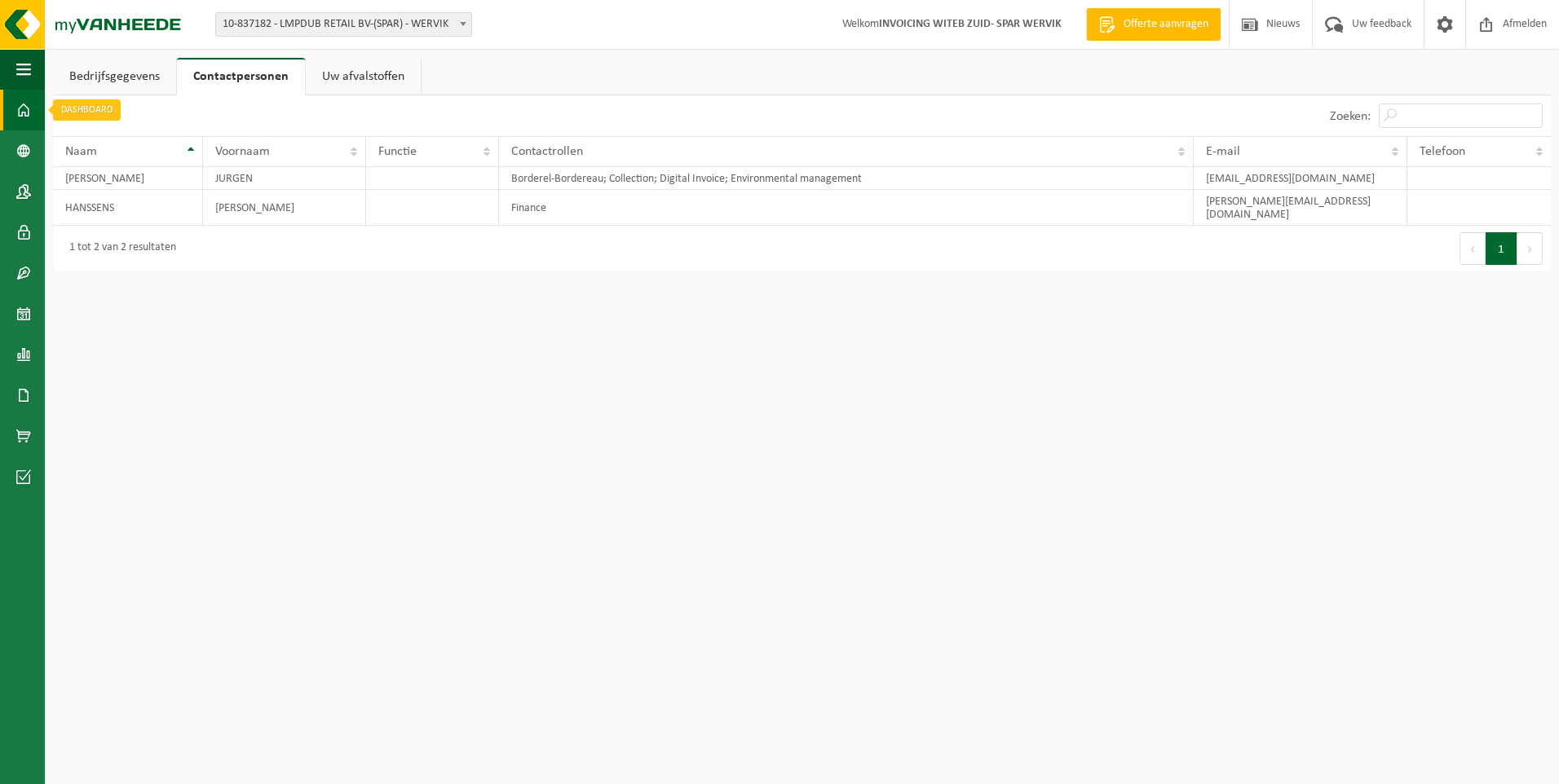
click at [25, 105] on span at bounding box center [23, 109] width 14 height 41
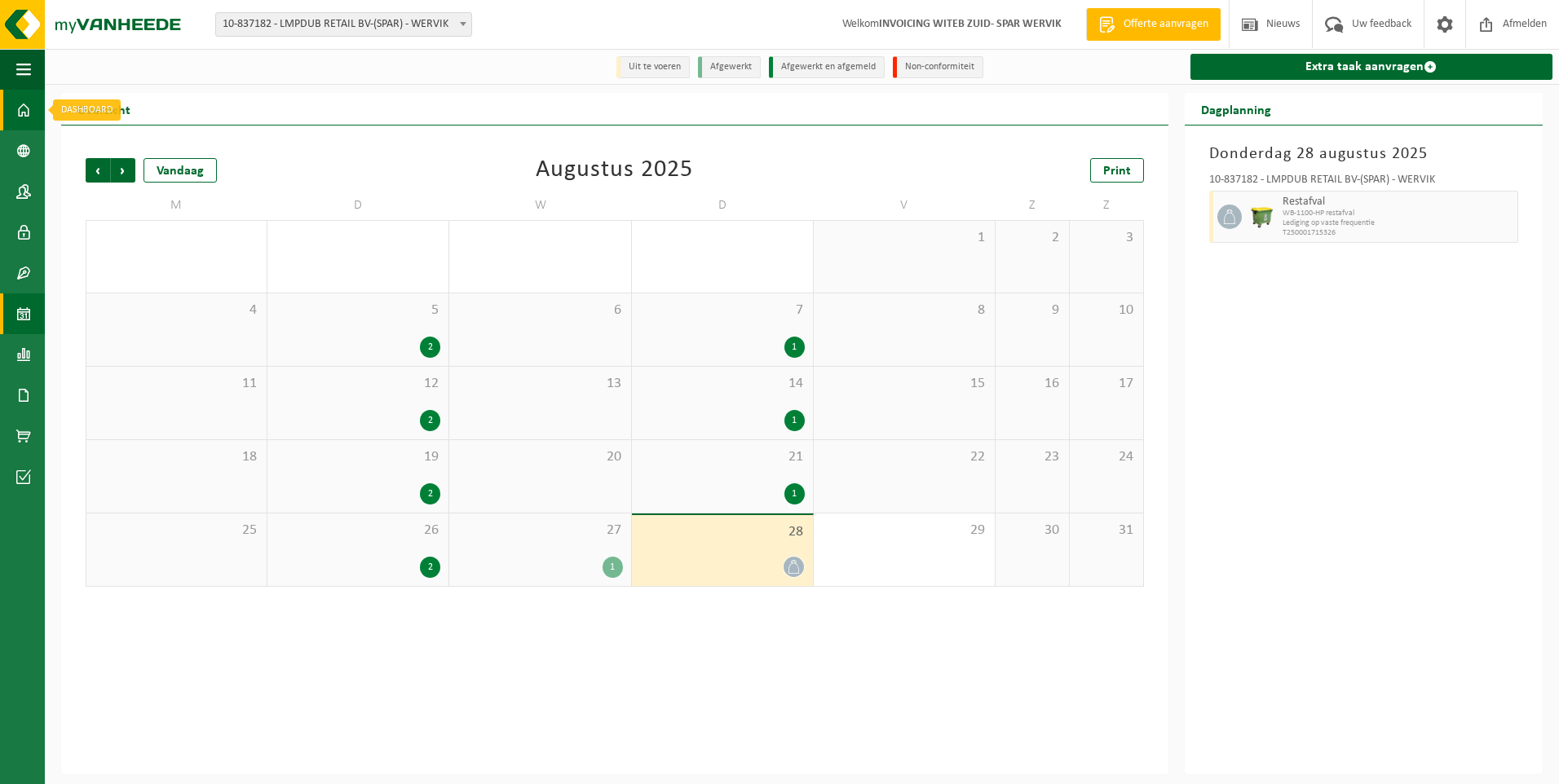
click at [21, 113] on span at bounding box center [23, 109] width 14 height 41
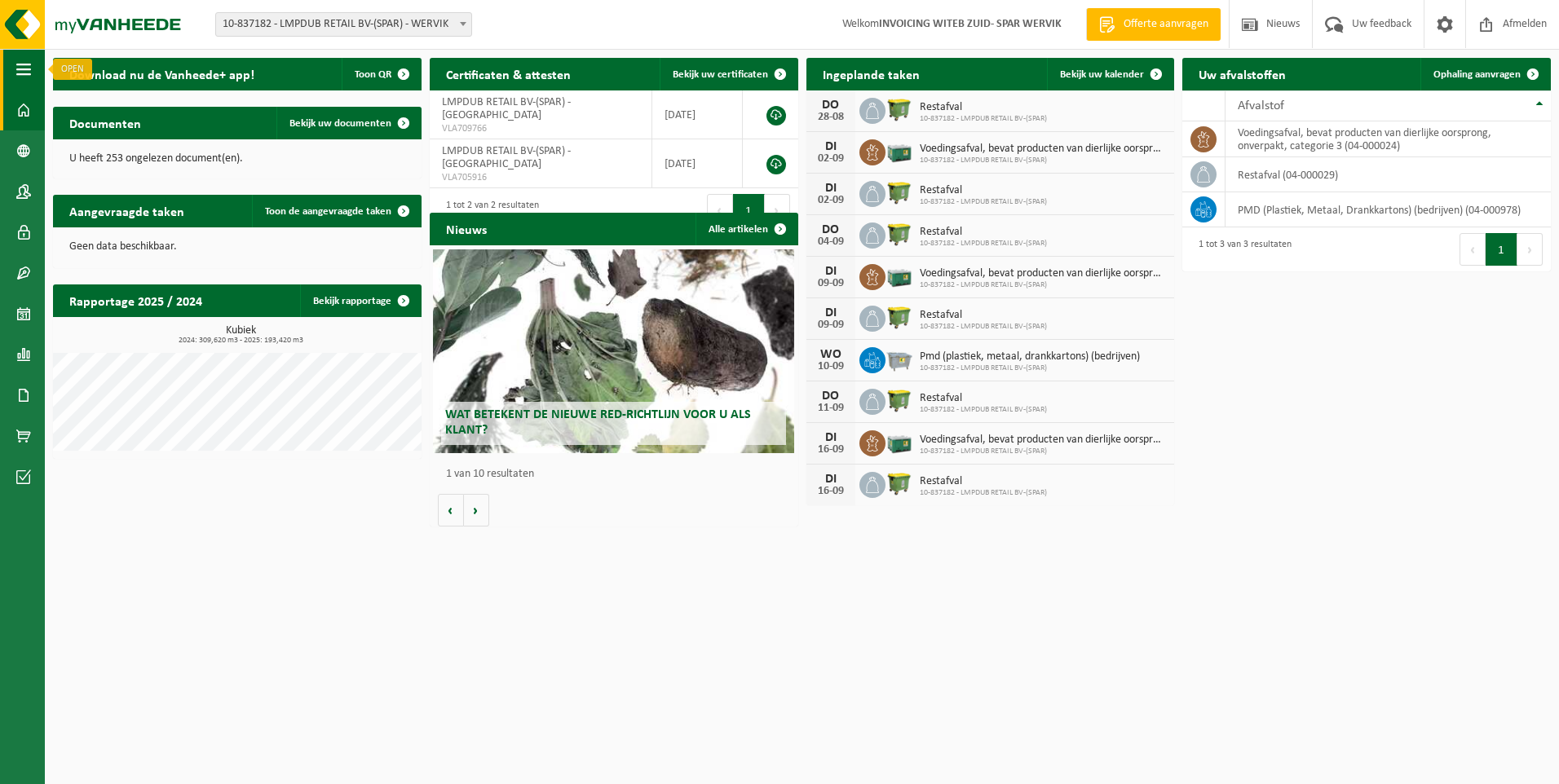
click at [33, 61] on button "Navigatie" at bounding box center [23, 69] width 45 height 41
